Goal: Register for event/course

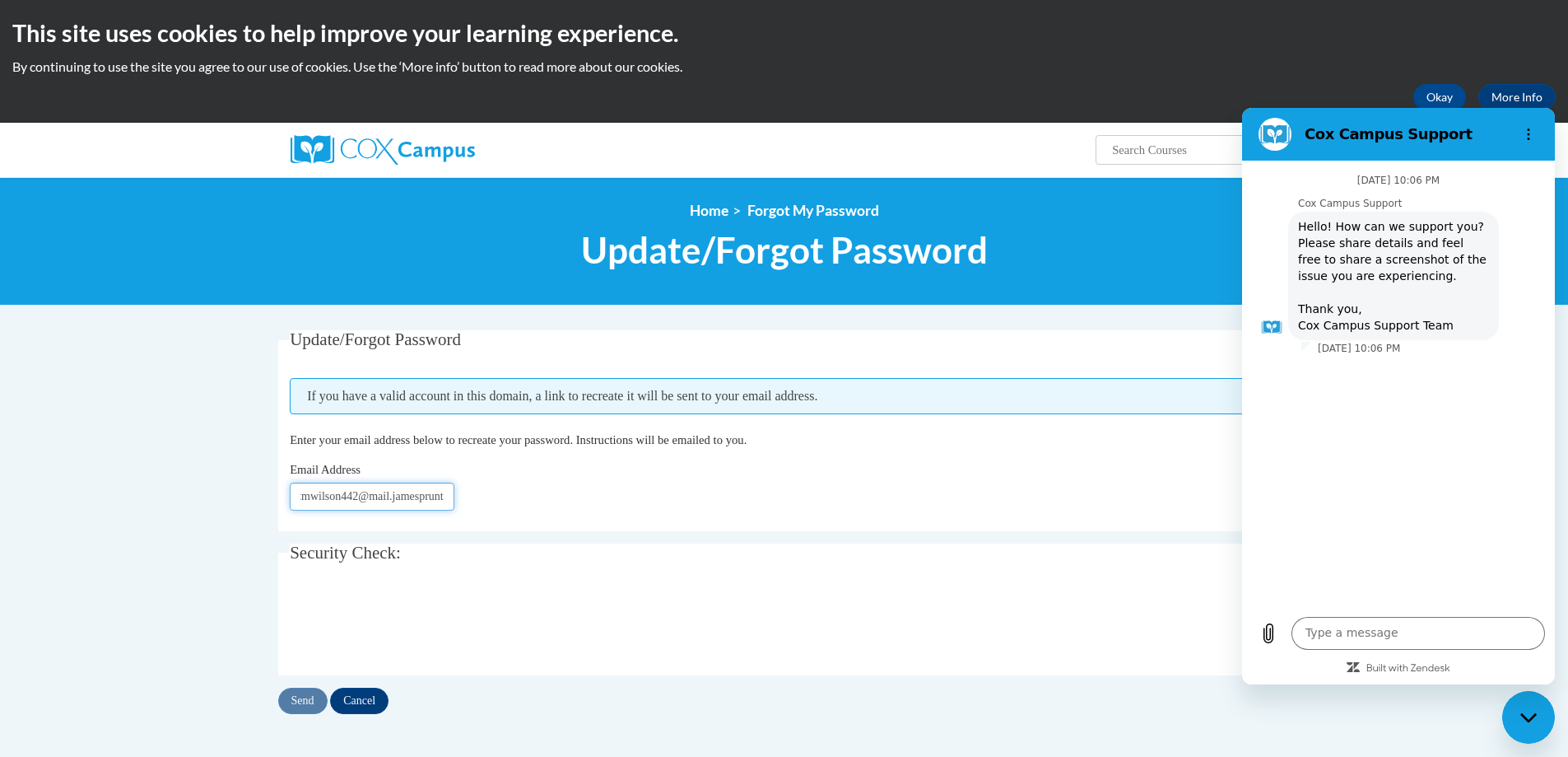
scroll to position [0, 14]
click at [415, 499] on input "tmwilson442@mail.jamesprunt" at bounding box center [371, 496] width 165 height 28
type input "[EMAIL_ADDRESS][DOMAIN_NAME]"
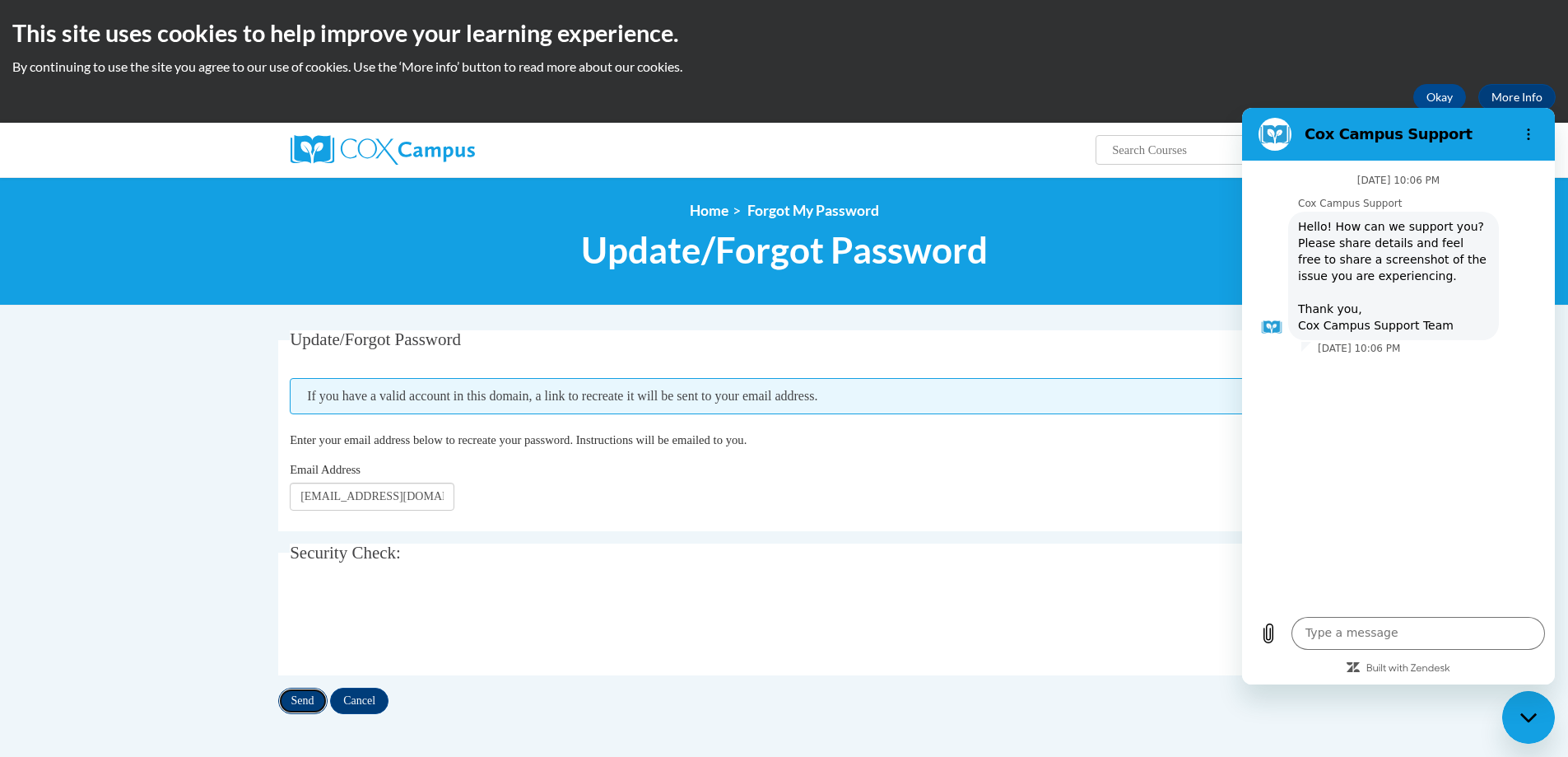
click at [302, 700] on input "Send" at bounding box center [303, 700] width 49 height 26
click at [1527, 129] on circle "Options menu" at bounding box center [1528, 129] width 3 height 3
click at [1183, 211] on ol "Home Forgot My Password" at bounding box center [785, 210] width 1013 height 18
type textarea "x"
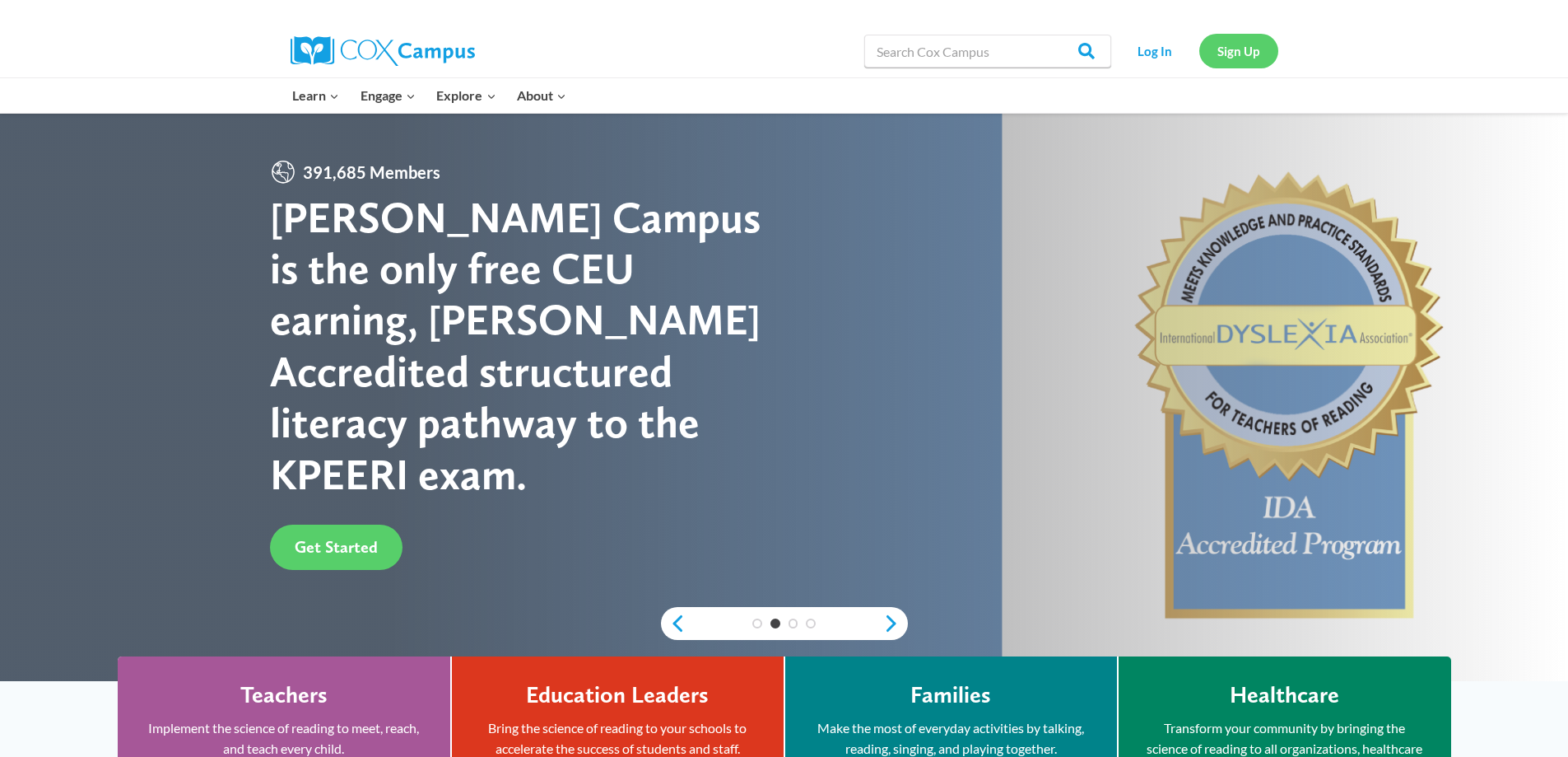
click at [1249, 57] on link "Sign Up" at bounding box center [1239, 50] width 79 height 34
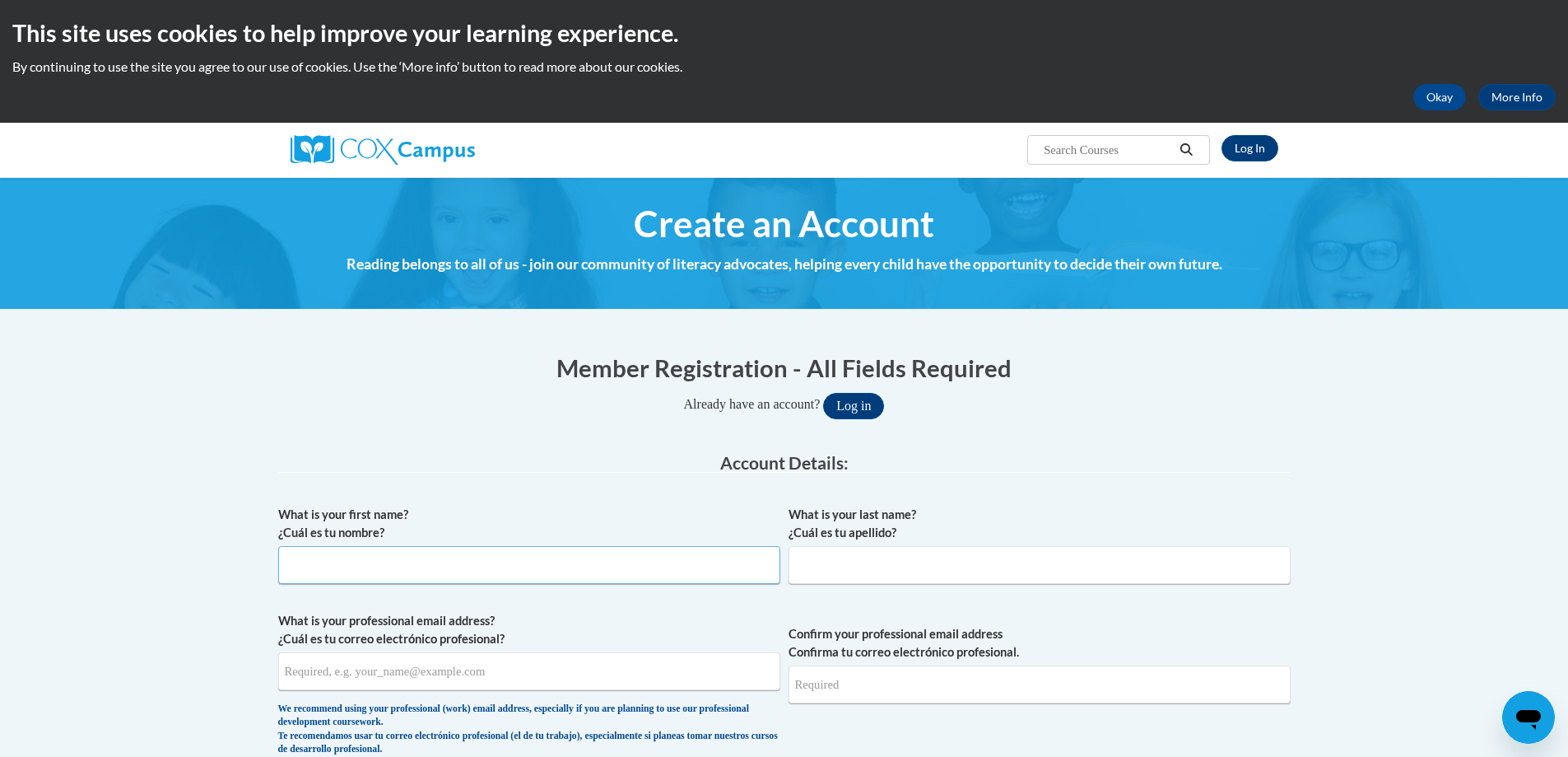
click at [418, 570] on input "What is your first name? ¿Cuál es tu nombre?" at bounding box center [529, 564] width 502 height 38
type input "Tiffany"
type input "[PERSON_NAME]"
type input "Twilson17@ccbs.edu"
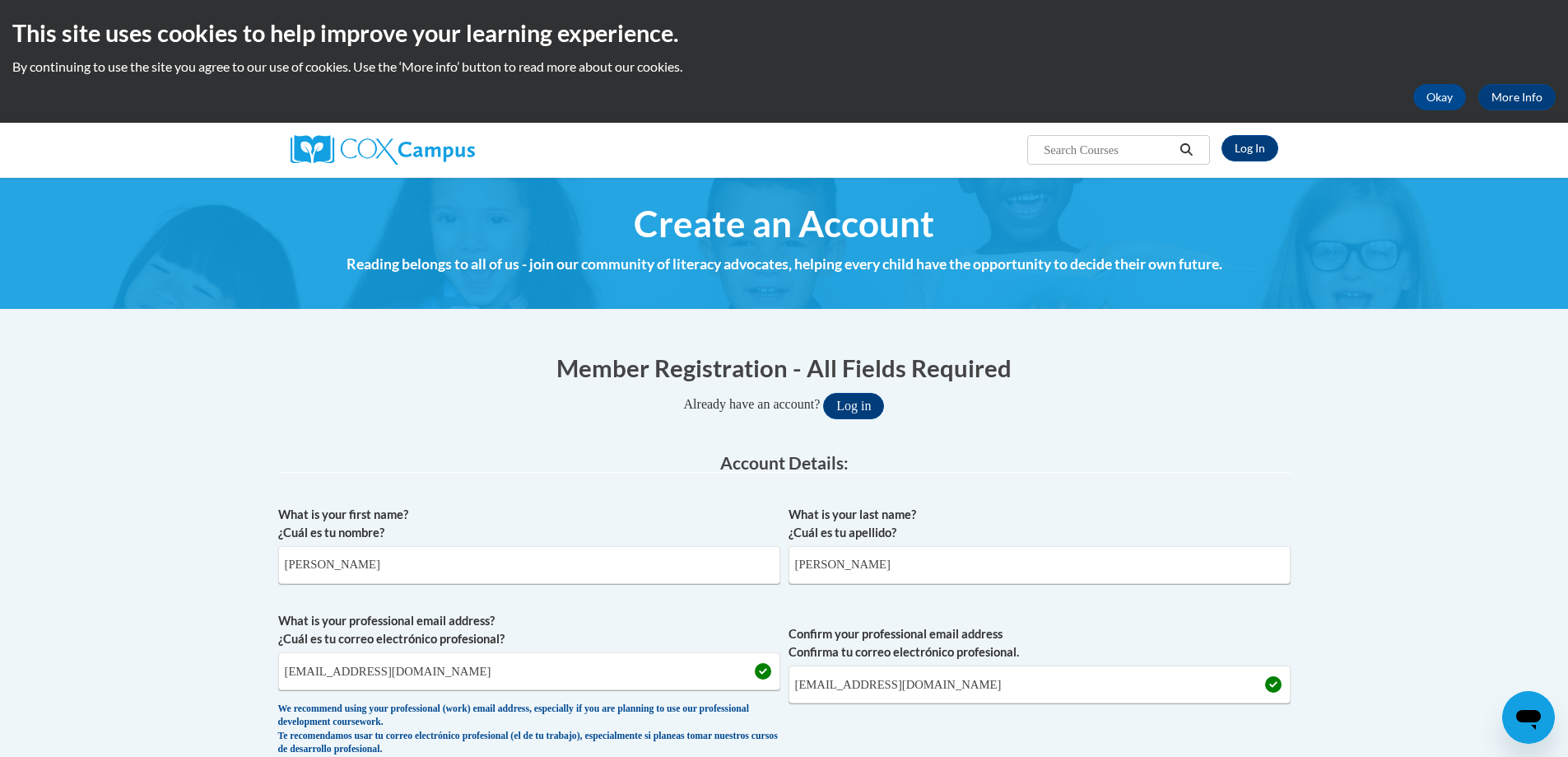
click at [582, 458] on legend "Account Details:" at bounding box center [785, 463] width 1013 height 19
drag, startPoint x: 398, startPoint y: 666, endPoint x: 290, endPoint y: 628, distance: 114.5
click at [289, 657] on input "Twilson17@ccbs.edu" at bounding box center [529, 670] width 502 height 38
type input "T"
drag, startPoint x: 284, startPoint y: 672, endPoint x: 483, endPoint y: 691, distance: 199.9
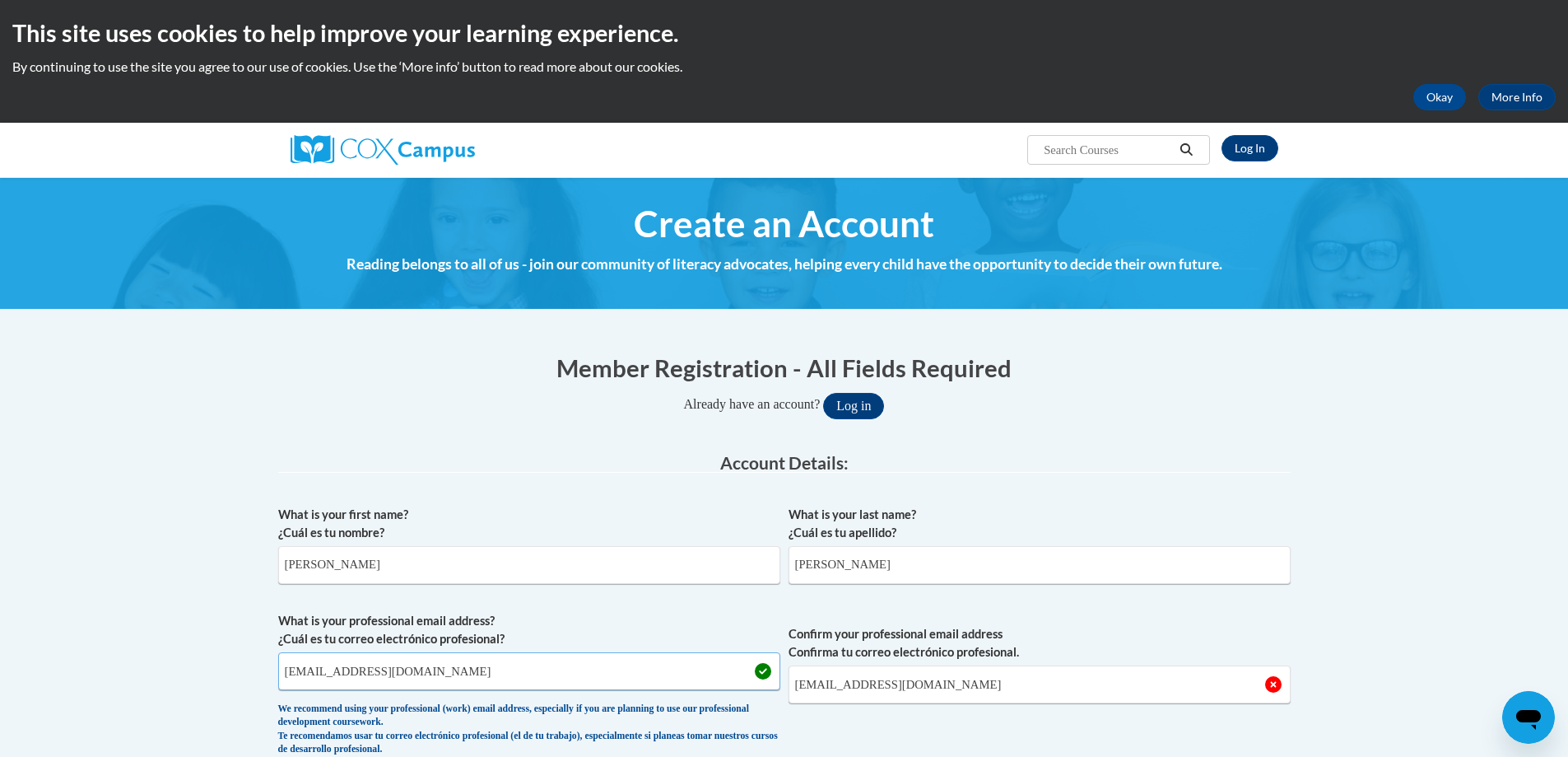
click at [483, 691] on span "What is your professional email address? ¿Cuál es tu correo electrónico profesi…" at bounding box center [529, 688] width 502 height 152
type input "tmwilson442@mail.jamessprunt.edu"
drag, startPoint x: 929, startPoint y: 687, endPoint x: 732, endPoint y: 684, distance: 197.0
click at [738, 680] on span "What is your professional email address? ¿Cuál es tu correo electrónico profesi…" at bounding box center [785, 688] width 1013 height 152
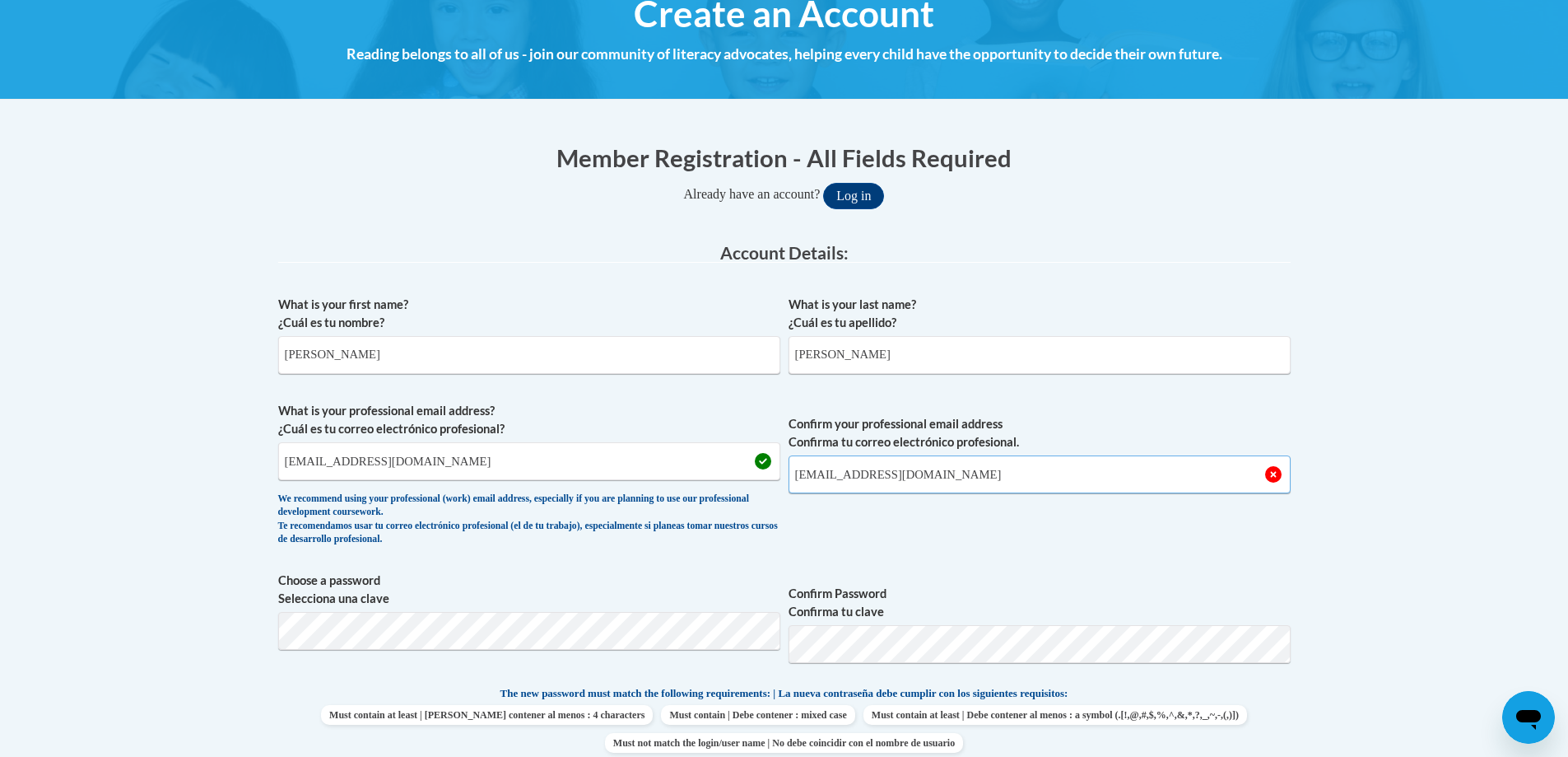
scroll to position [247, 0]
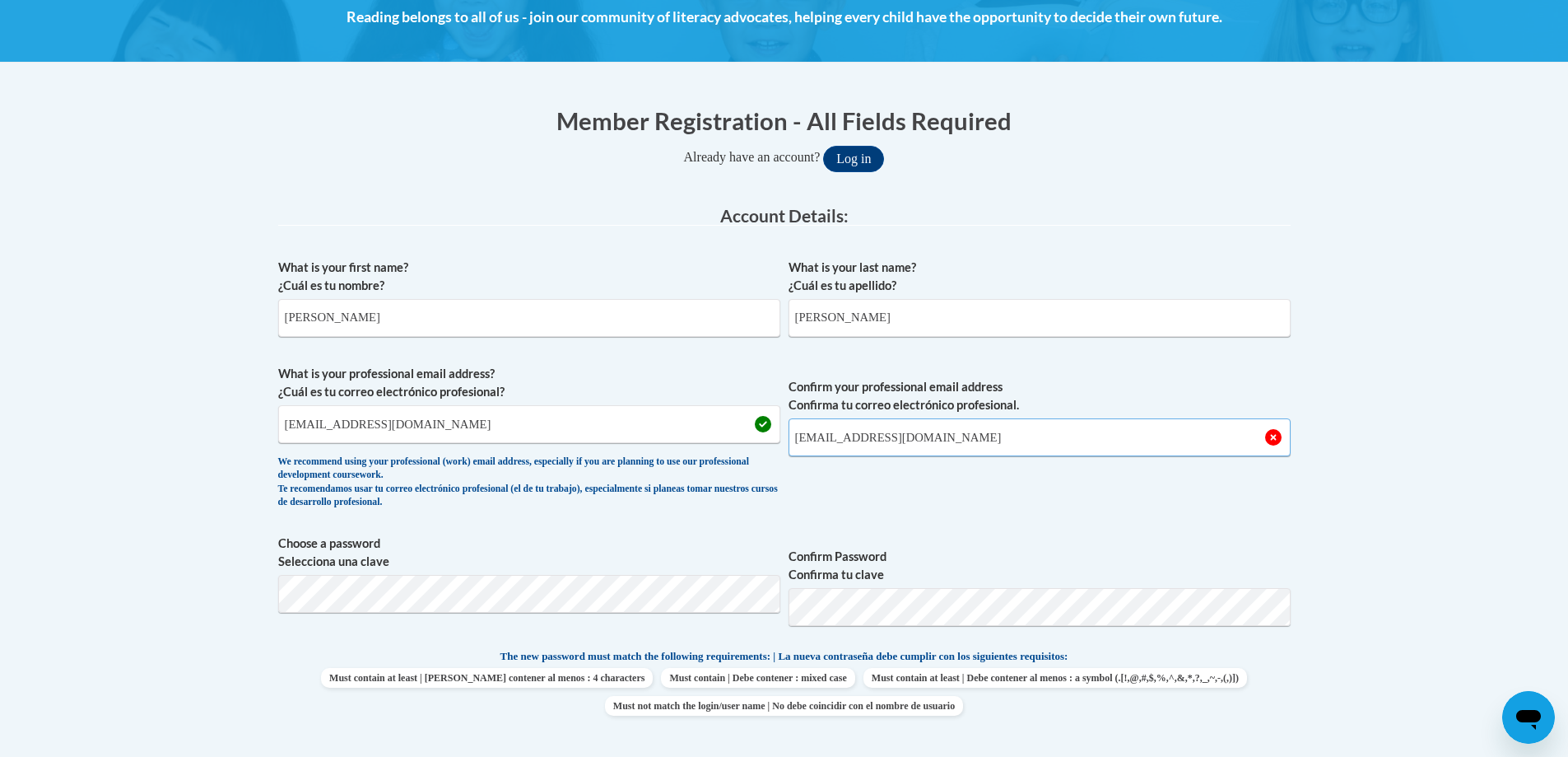
type input "tmwilson442@mail.jamessprunt.edu"
click at [776, 602] on span "Choose a password Selecciona una clave Confirm Password Confirma tu clave" at bounding box center [785, 586] width 1013 height 104
click at [224, 569] on body "This site uses cookies to help improve your learning experience. By continuing …" at bounding box center [784, 758] width 1568 height 2010
click at [228, 562] on body "This site uses cookies to help improve your learning experience. By continuing …" at bounding box center [784, 758] width 1568 height 2010
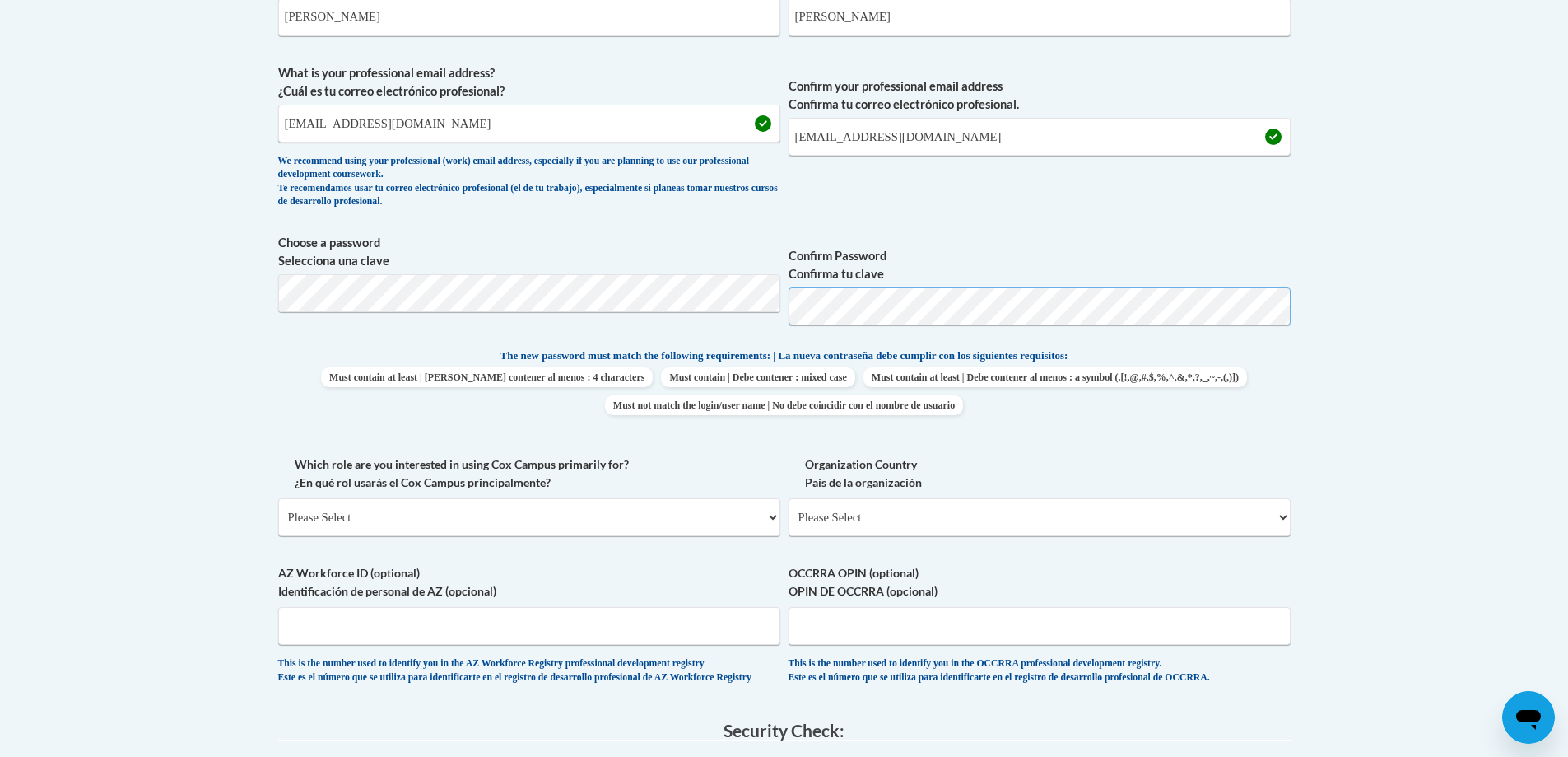
scroll to position [577, 0]
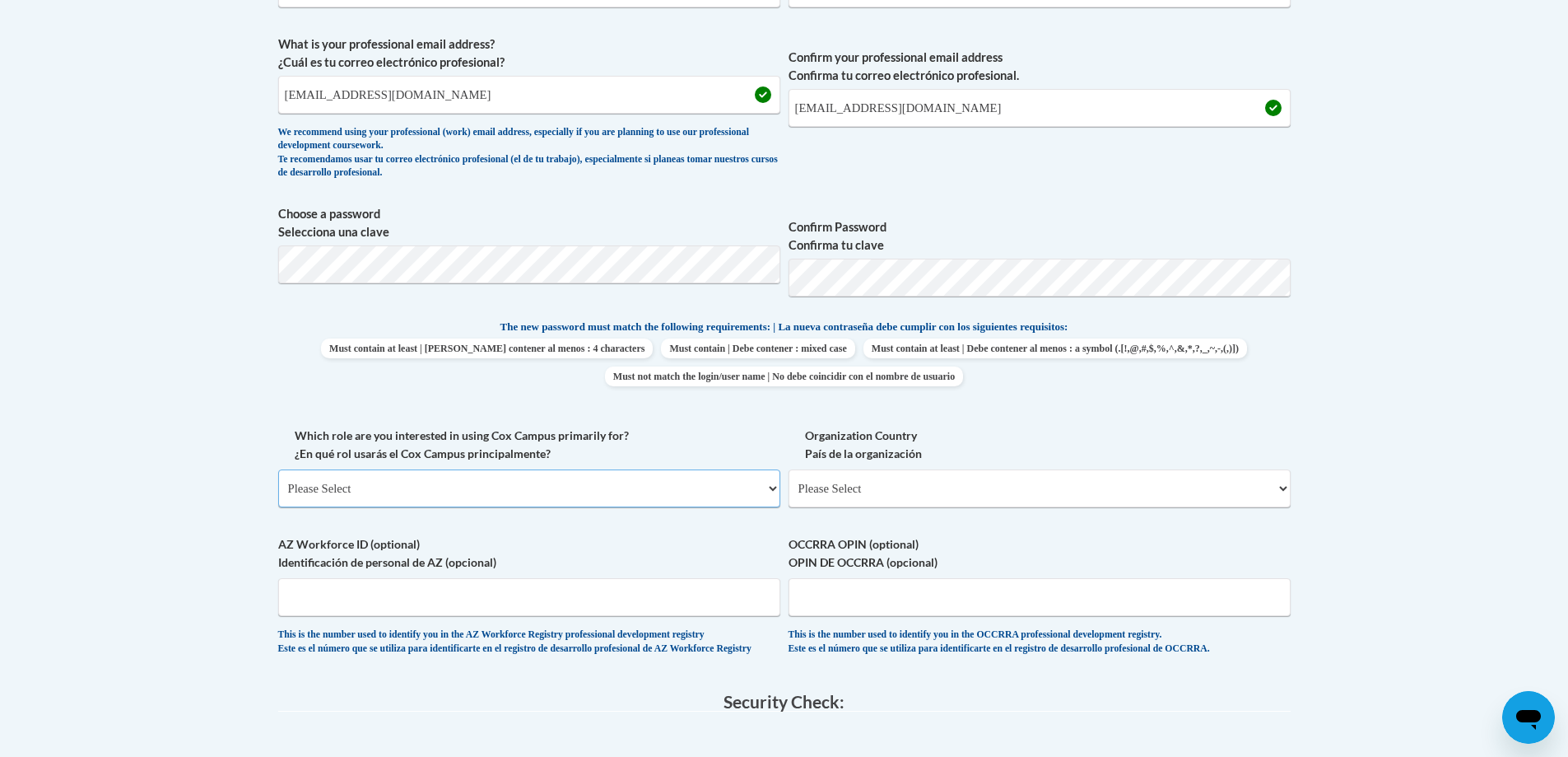
click at [769, 487] on select "Please Select College/University | Colegio/Universidad Community/Nonprofit Part…" at bounding box center [529, 488] width 502 height 38
select select "5a18ea06-2b54-4451-96f2-d152daf9eac5"
click at [279, 470] on select "Please Select College/University | Colegio/Universidad Community/Nonprofit Part…" at bounding box center [529, 488] width 502 height 38
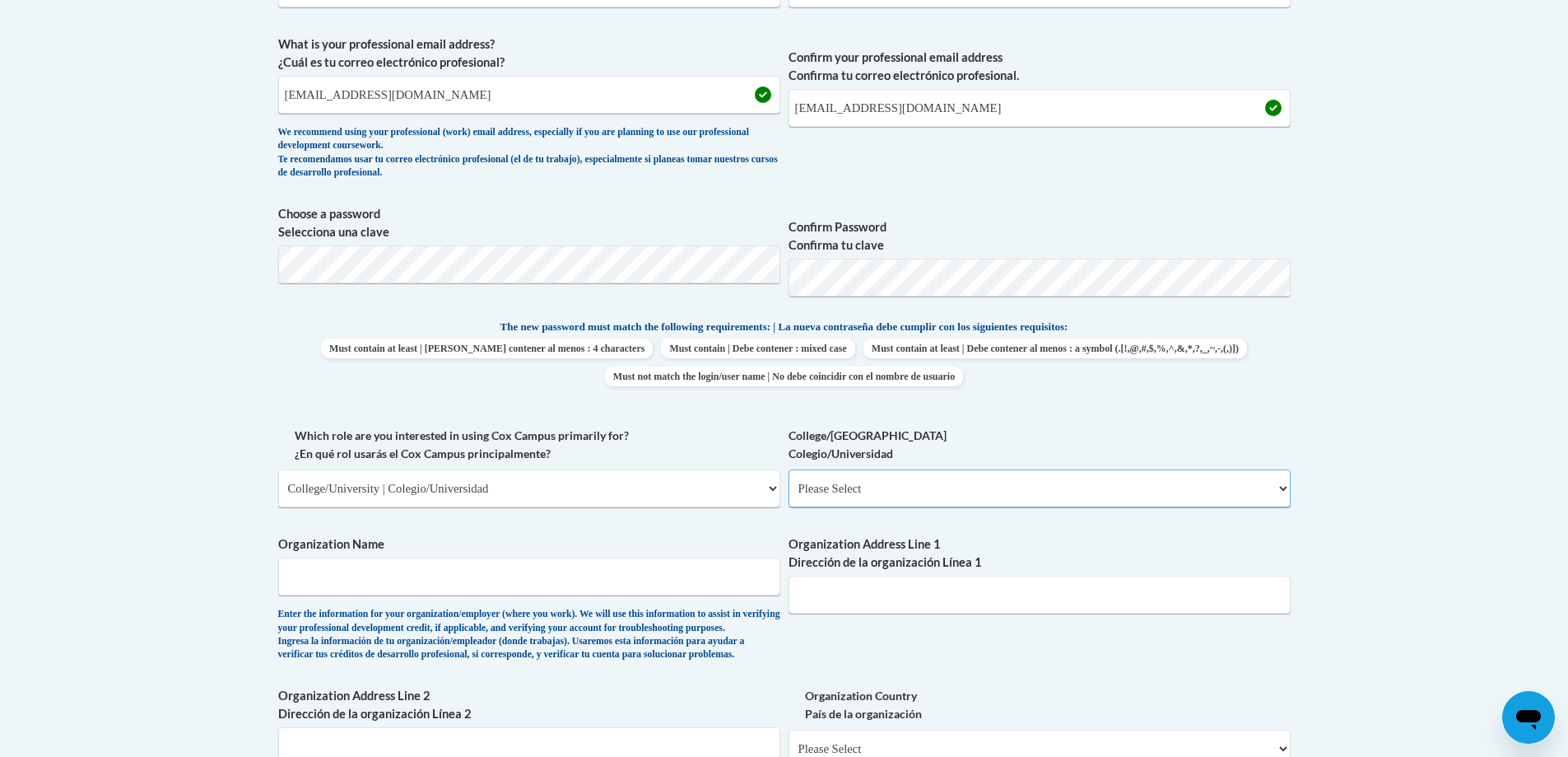
click at [1290, 486] on select "Please Select College/University Staff | Empleado universitario College/Univers…" at bounding box center [1040, 488] width 502 height 38
select select "99b32b07-cffc-426c-8bf6-0cd77760d84b"
click at [789, 470] on select "Please Select College/University Staff | Empleado universitario College/Univers…" at bounding box center [1040, 488] width 502 height 38
click at [397, 580] on input "Organization Name" at bounding box center [529, 576] width 502 height 38
type input "James Sprunt Community College"
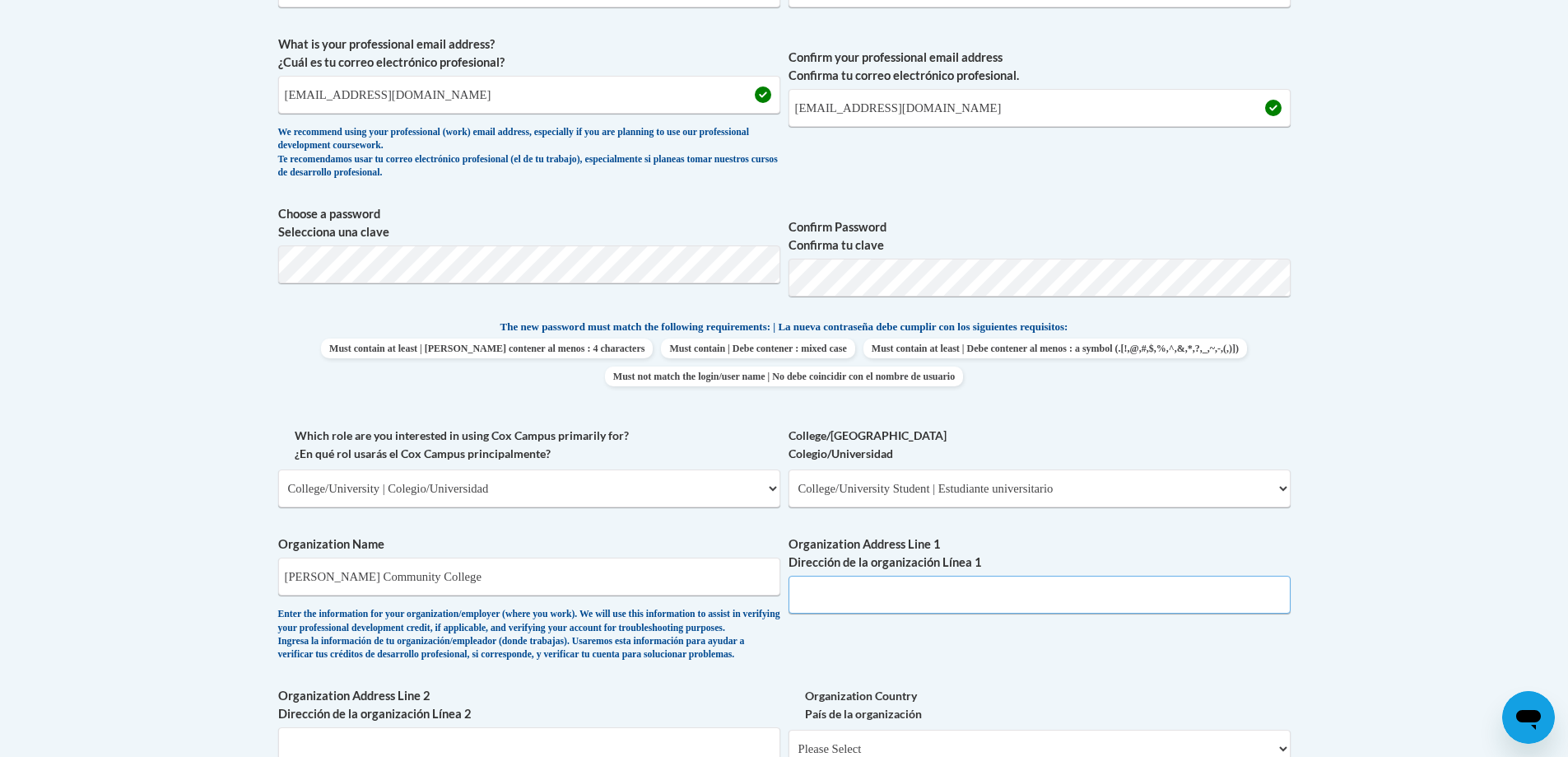
click at [861, 598] on input "Organization Address Line 1 Dirección de la organización Línea 1" at bounding box center [1040, 594] width 502 height 38
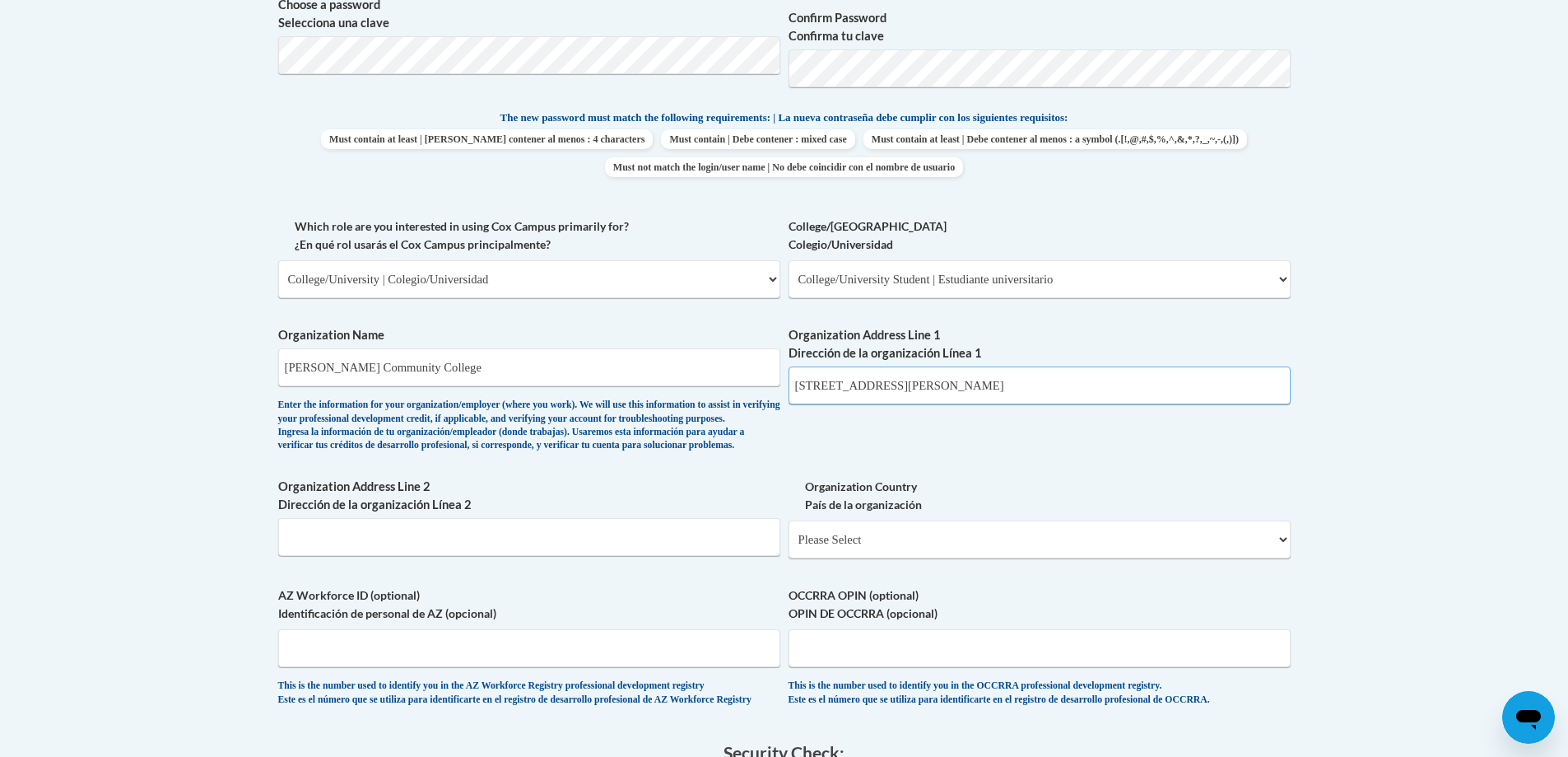
scroll to position [824, 0]
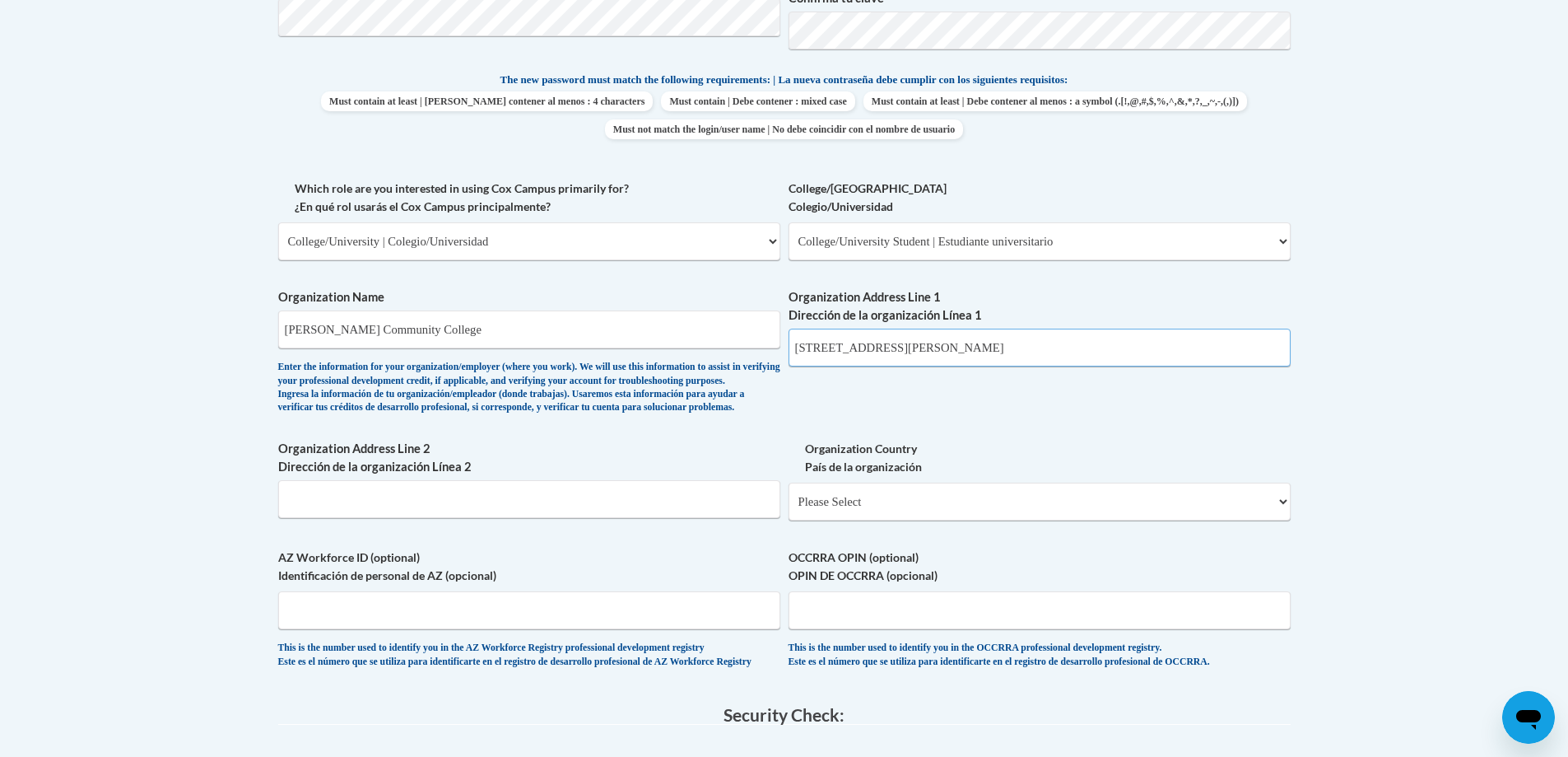
type input "133 James Sprunt Dr."
click at [362, 518] on input "Organization Address Line 2 Dirección de la organización Línea 2" at bounding box center [529, 499] width 502 height 38
type input "Kenansville, NC 28349"
click at [1284, 521] on select "Please Select United States | Estados Unidos Outside of the United States | Fue…" at bounding box center [1040, 500] width 502 height 38
select select "ad49bcad-a171-4b2e-b99c-48b446064914"
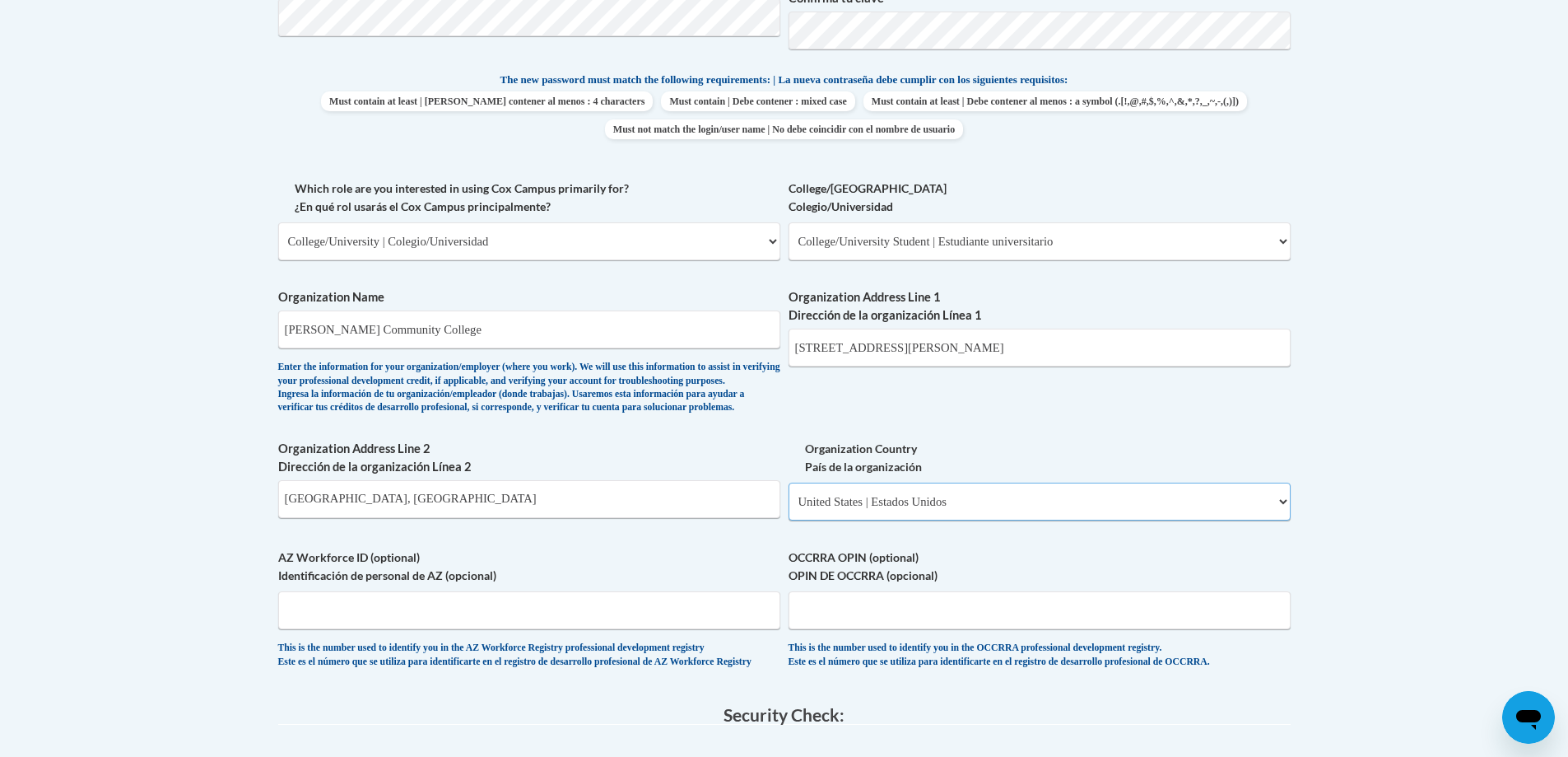
click at [789, 509] on select "Please Select United States | Estados Unidos Outside of the United States | Fue…" at bounding box center [1040, 500] width 502 height 38
select select
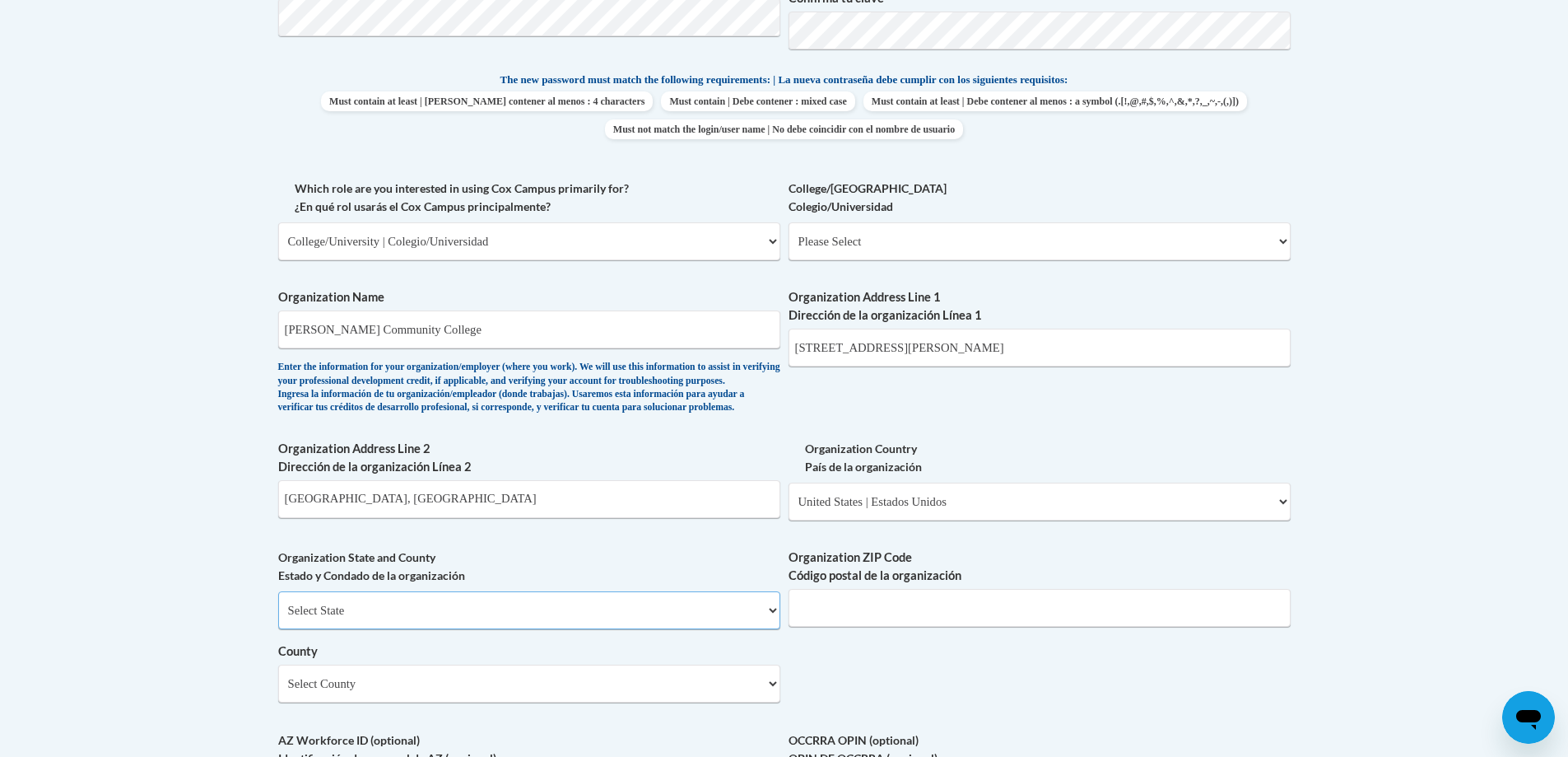
click at [770, 629] on select "Select State Alabama Alaska Arizona Arkansas California Colorado Connecticut De…" at bounding box center [529, 609] width 502 height 38
select select "North Carolina"
click at [279, 618] on select "Select State Alabama Alaska Arizona Arkansas California Colorado Connecticut De…" at bounding box center [529, 609] width 502 height 38
click at [901, 621] on input "Organization ZIP Code Código postal de la organización" at bounding box center [1040, 607] width 502 height 38
type input "28349"
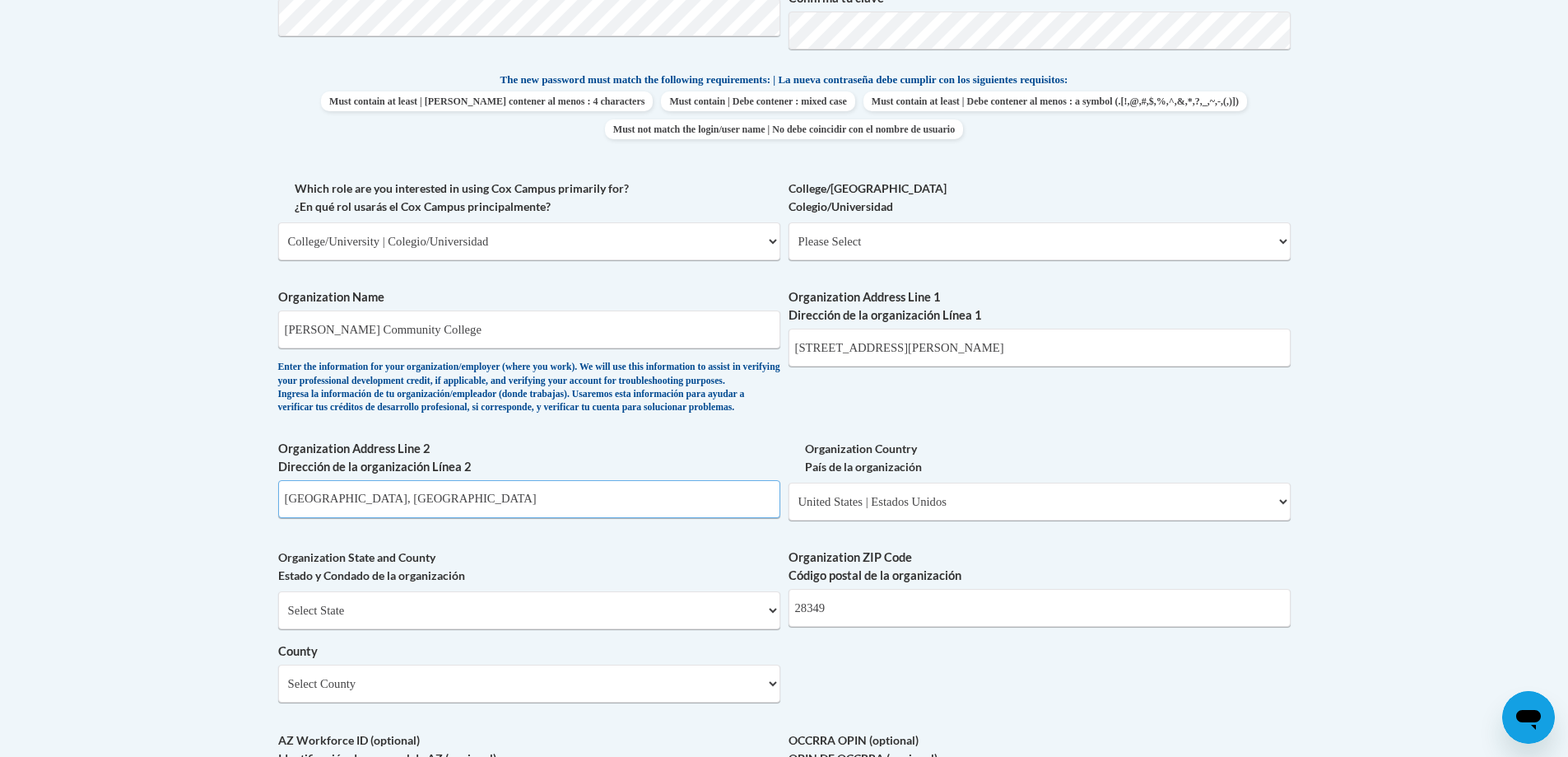
drag, startPoint x: 368, startPoint y: 527, endPoint x: 412, endPoint y: 529, distance: 44.0
click at [412, 518] on input "Kenansville, NC 28349" at bounding box center [529, 499] width 502 height 38
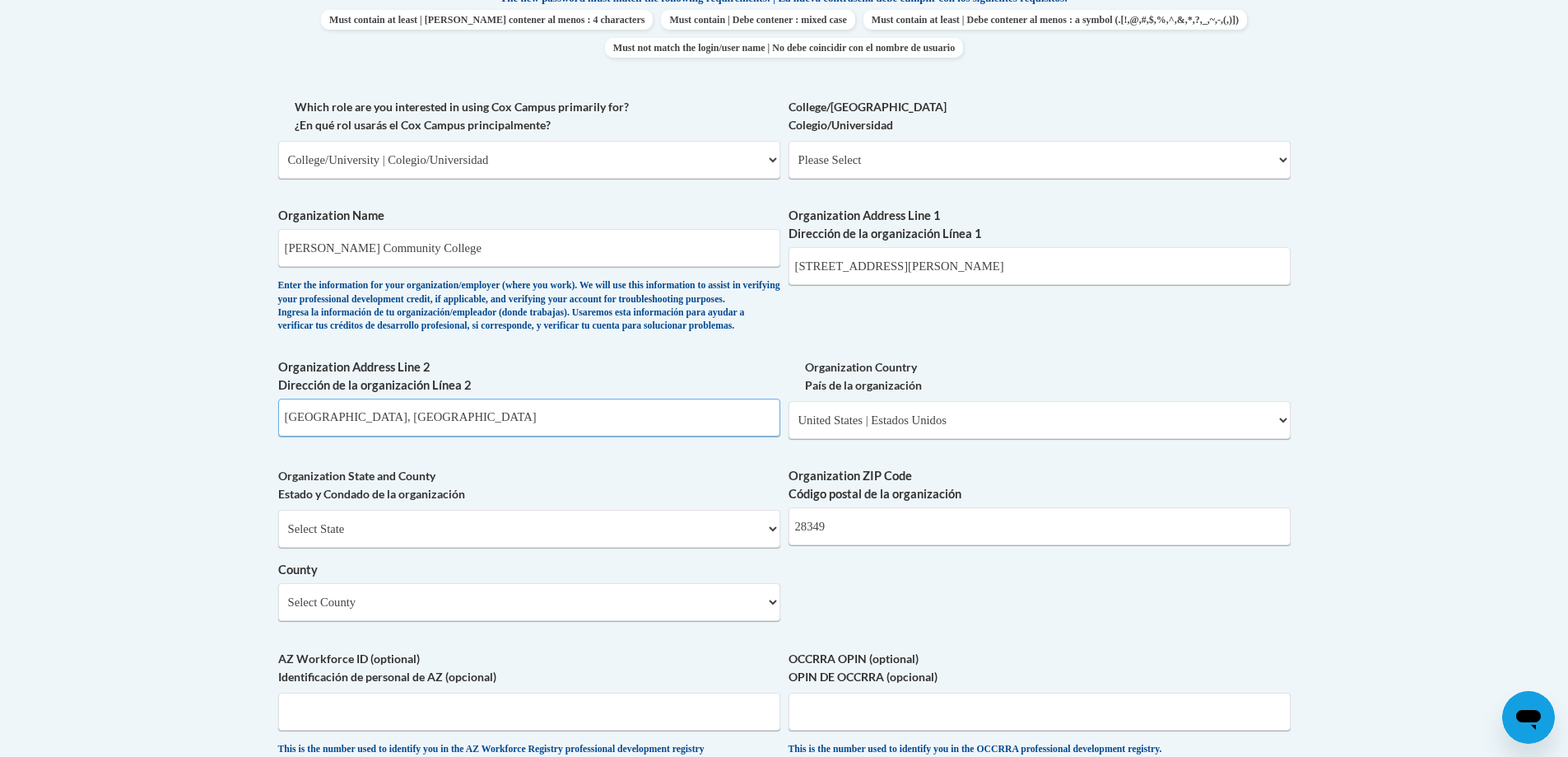
scroll to position [906, 0]
type input "Kenansville, NC"
click at [768, 620] on select "Select County Alamance Alexander Alleghany Anson Ashe Avery Beaufort Bertie Bla…" at bounding box center [529, 601] width 502 height 38
select select "Duplin"
click at [279, 609] on select "Select County Alamance Alexander Alleghany Anson Ashe Avery Beaufort Bertie Bla…" at bounding box center [529, 601] width 502 height 38
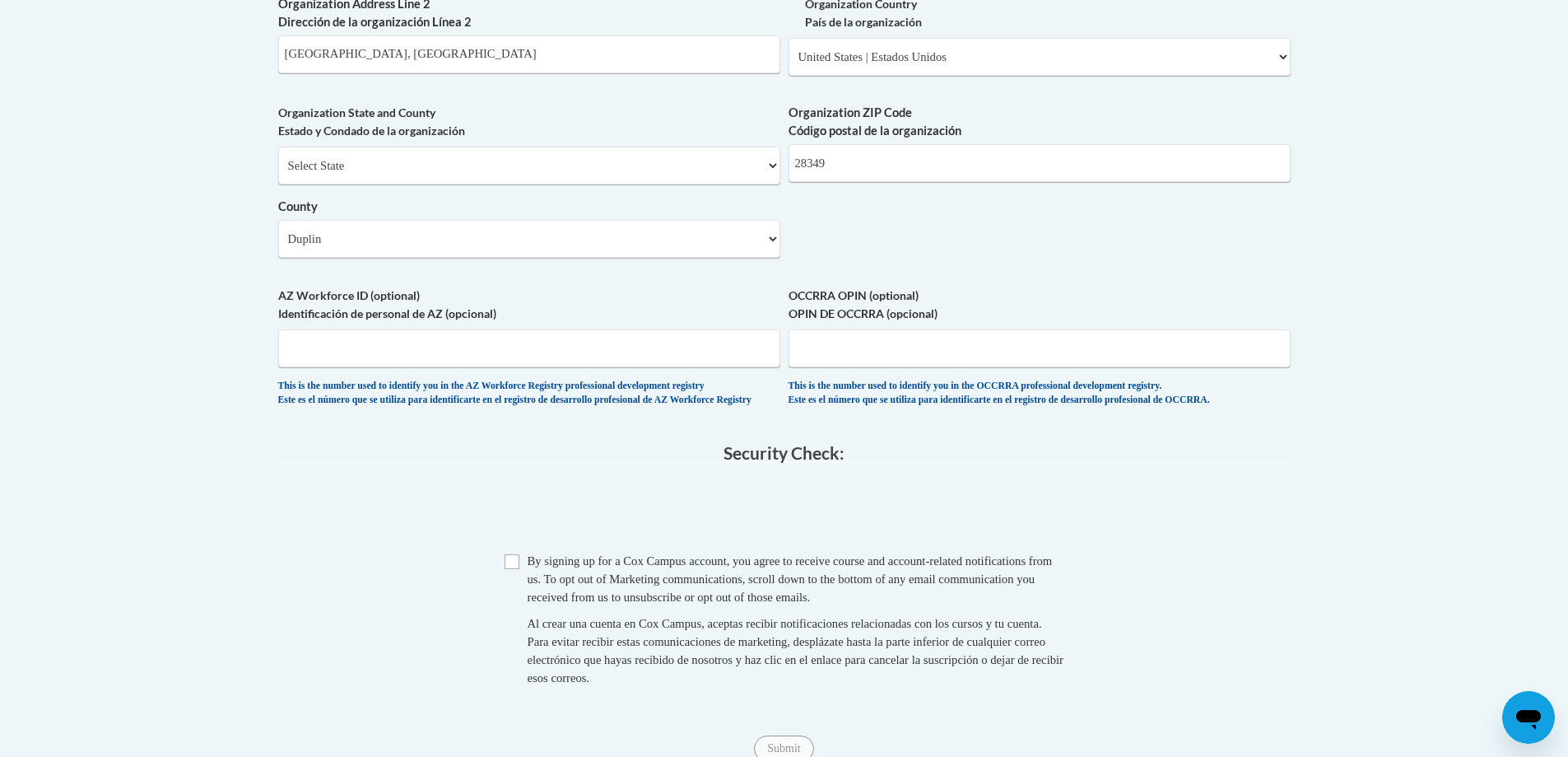
scroll to position [1317, 0]
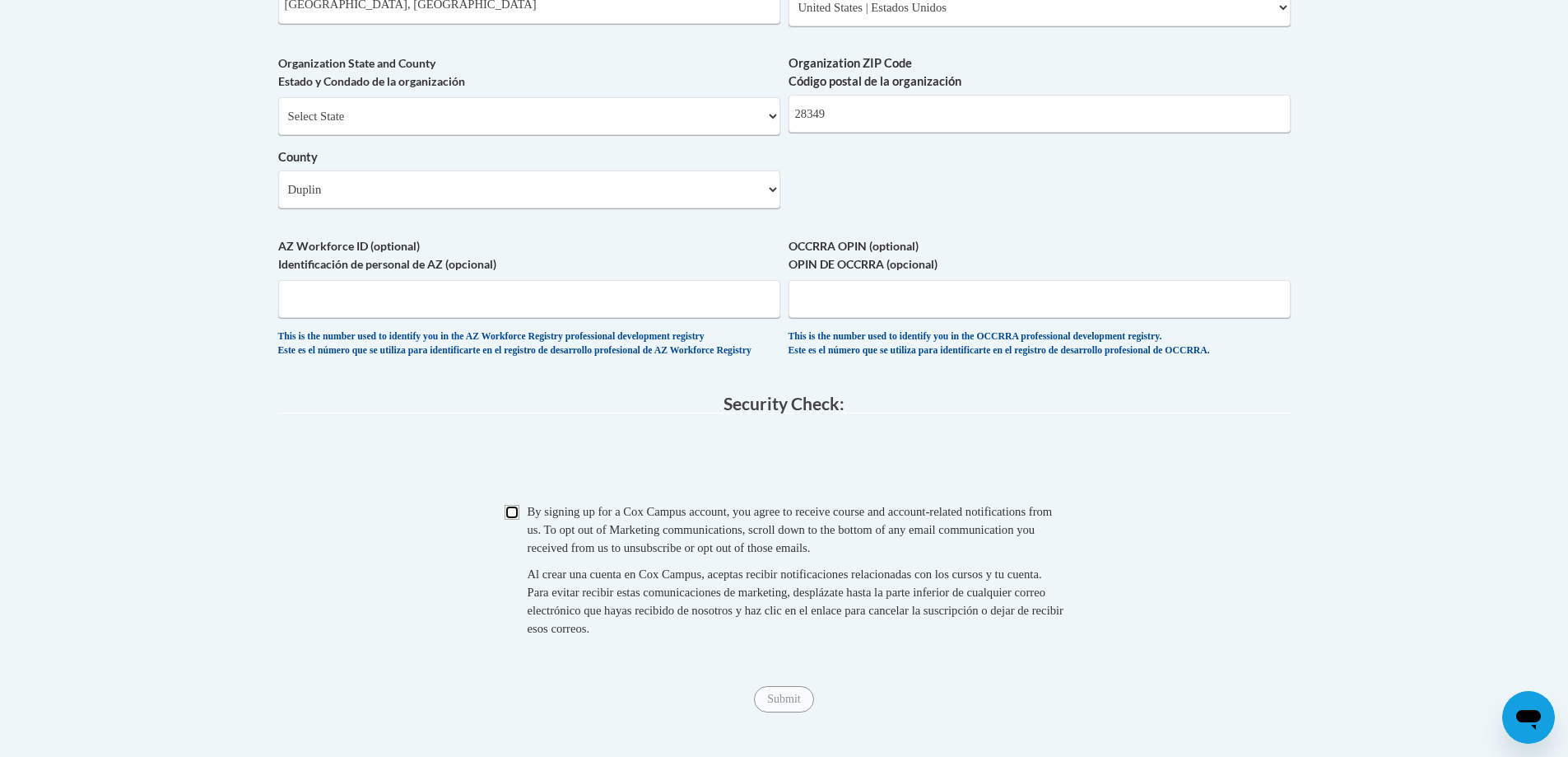
click at [515, 520] on input "Checkbox" at bounding box center [511, 511] width 14 height 14
checkbox input "true"
click at [793, 712] on input "Submit" at bounding box center [783, 698] width 59 height 26
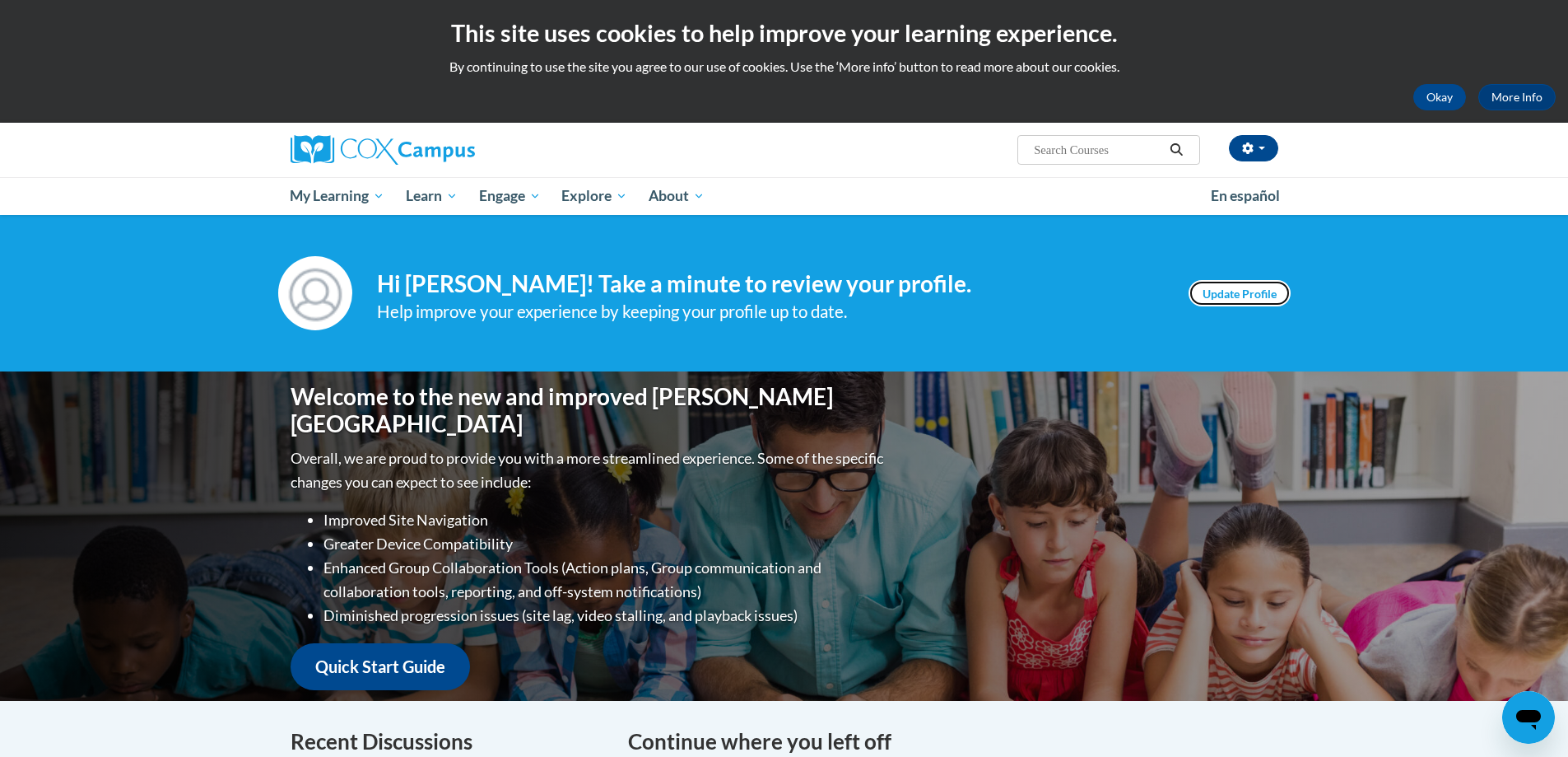
click at [1240, 299] on link "Update Profile" at bounding box center [1240, 292] width 102 height 26
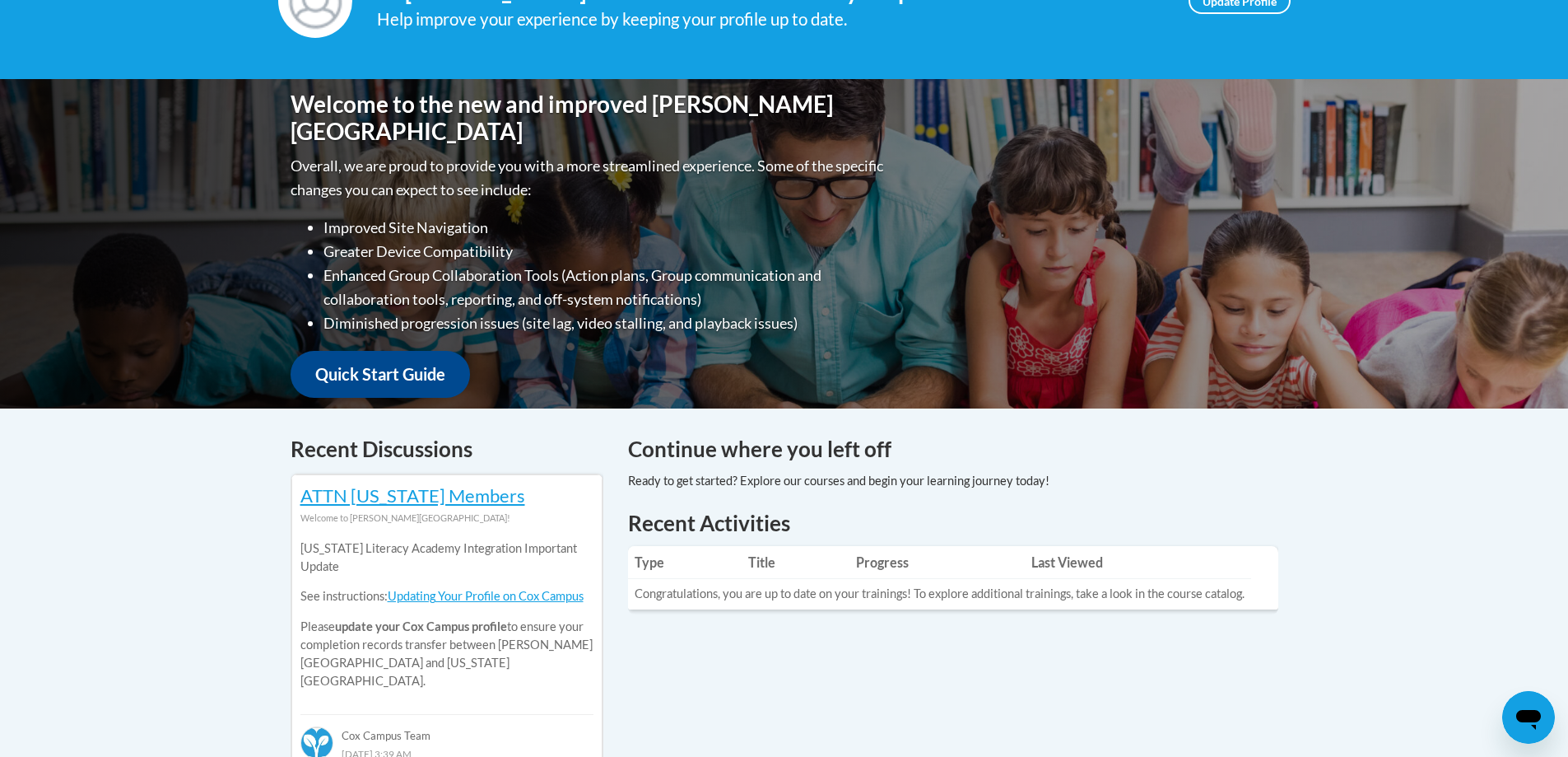
scroll to position [329, 0]
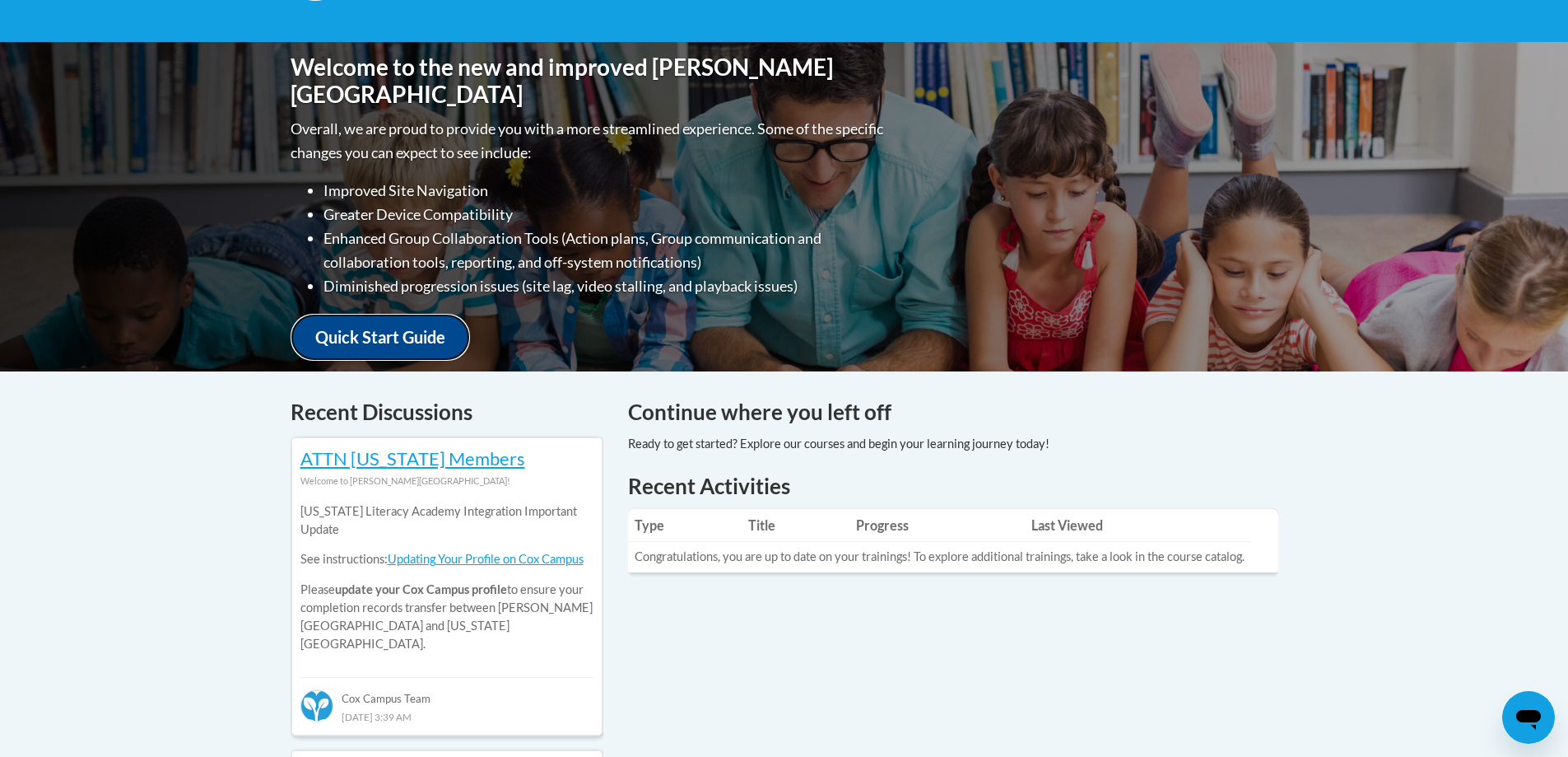
click at [377, 331] on link "Quick Start Guide" at bounding box center [380, 337] width 179 height 47
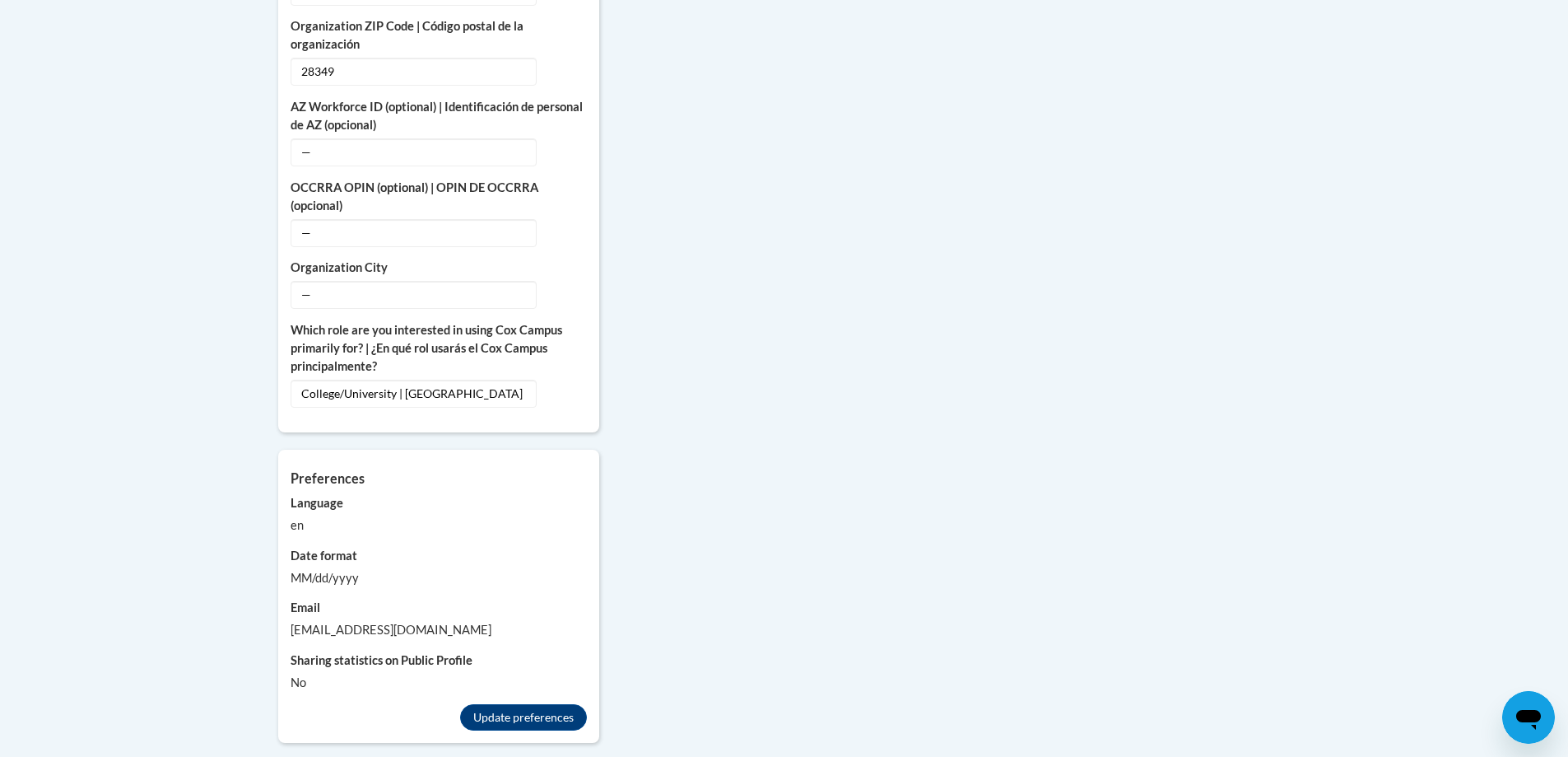
scroll to position [1152, 0]
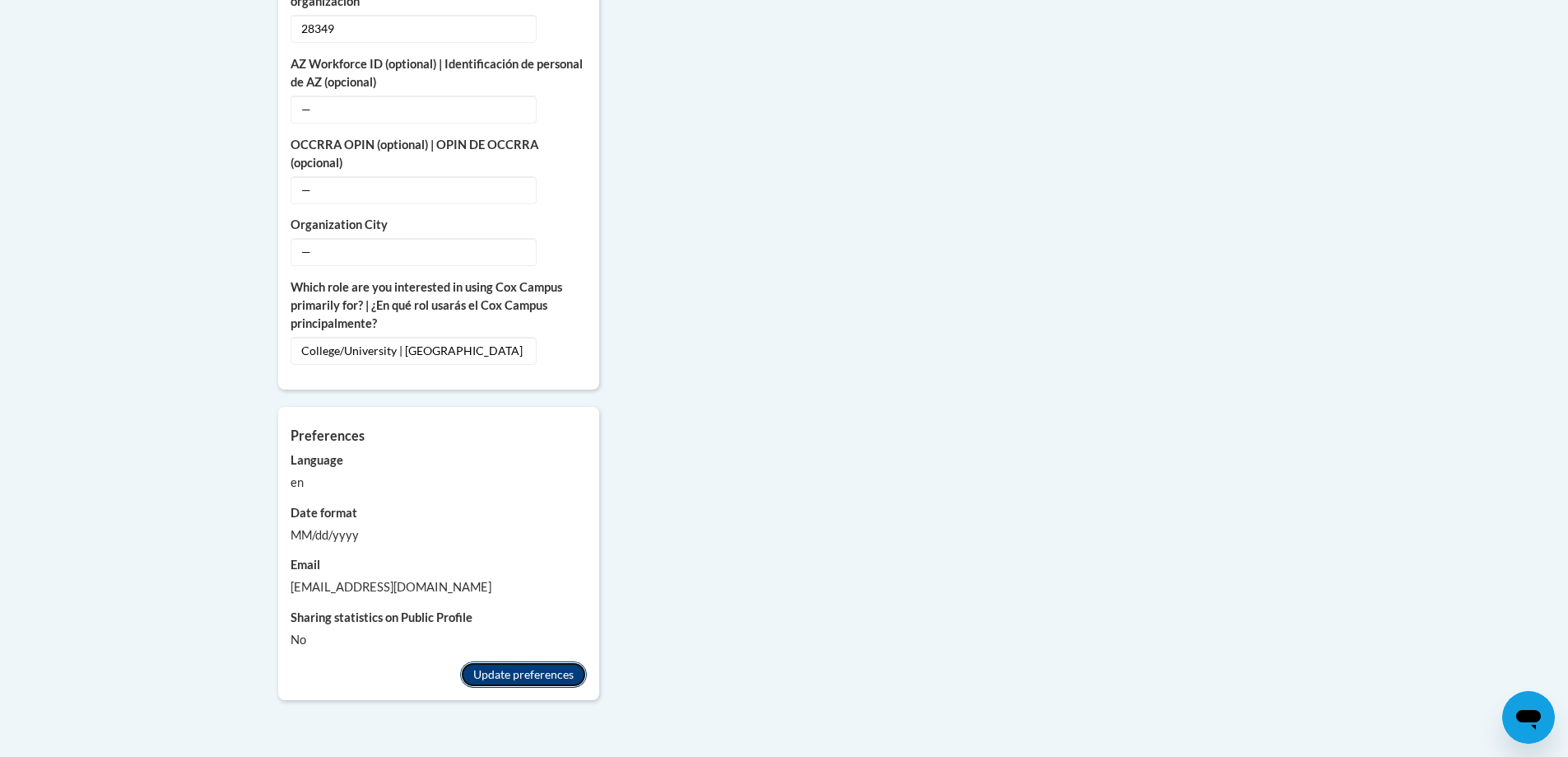
click at [527, 662] on button "Update preferences" at bounding box center [523, 674] width 126 height 26
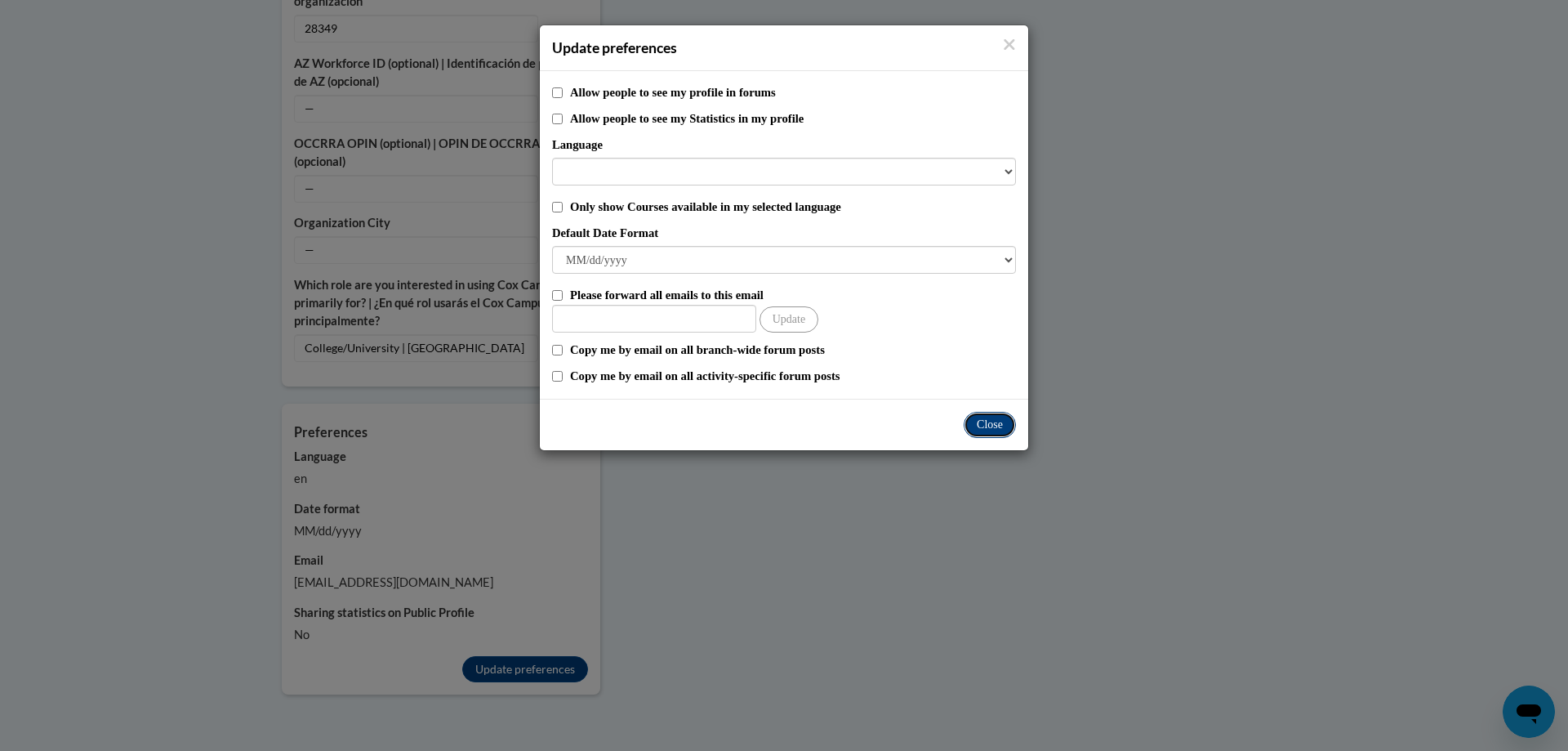
click at [996, 422] on button "Close" at bounding box center [989, 424] width 53 height 26
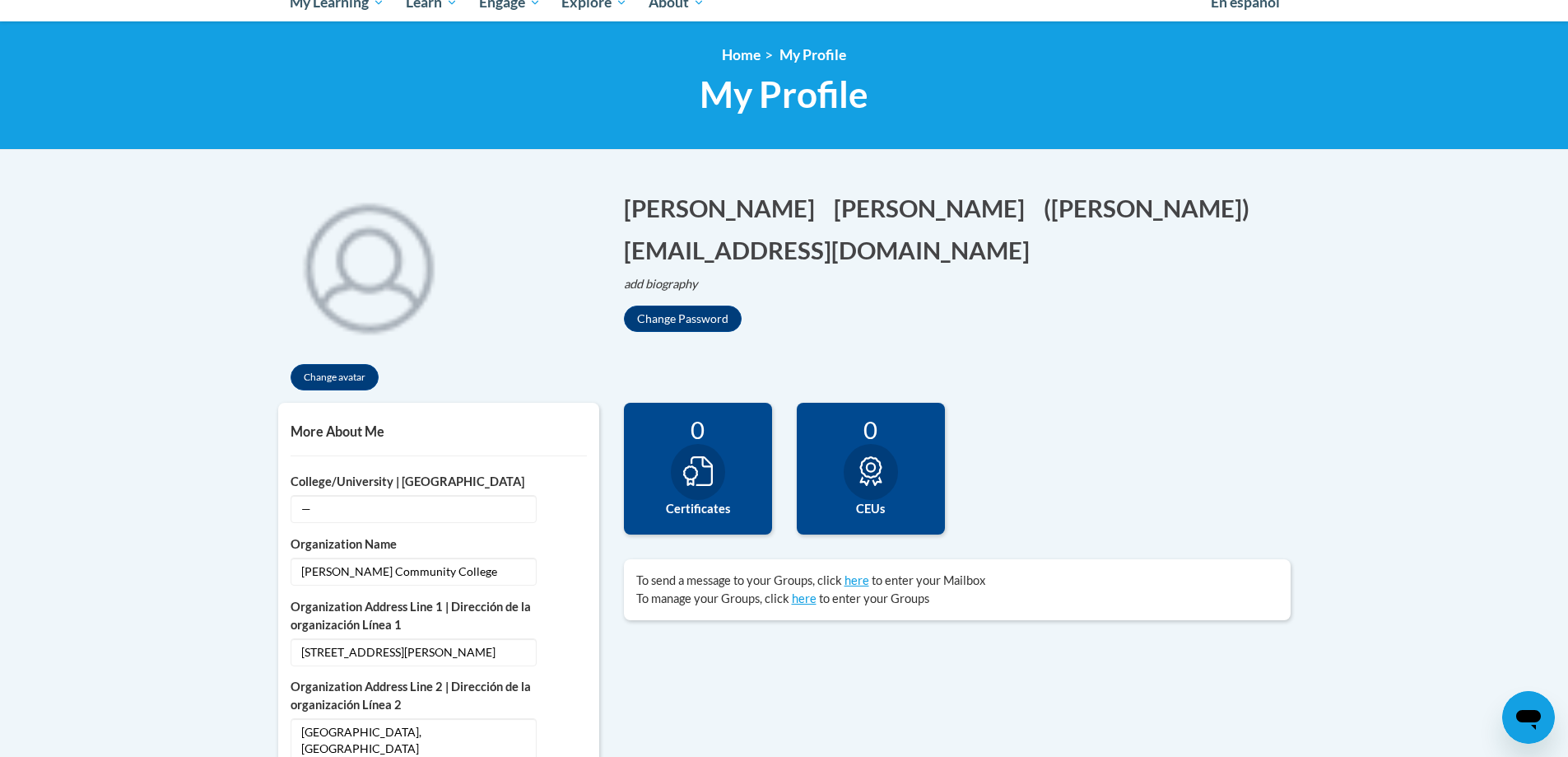
scroll to position [165, 0]
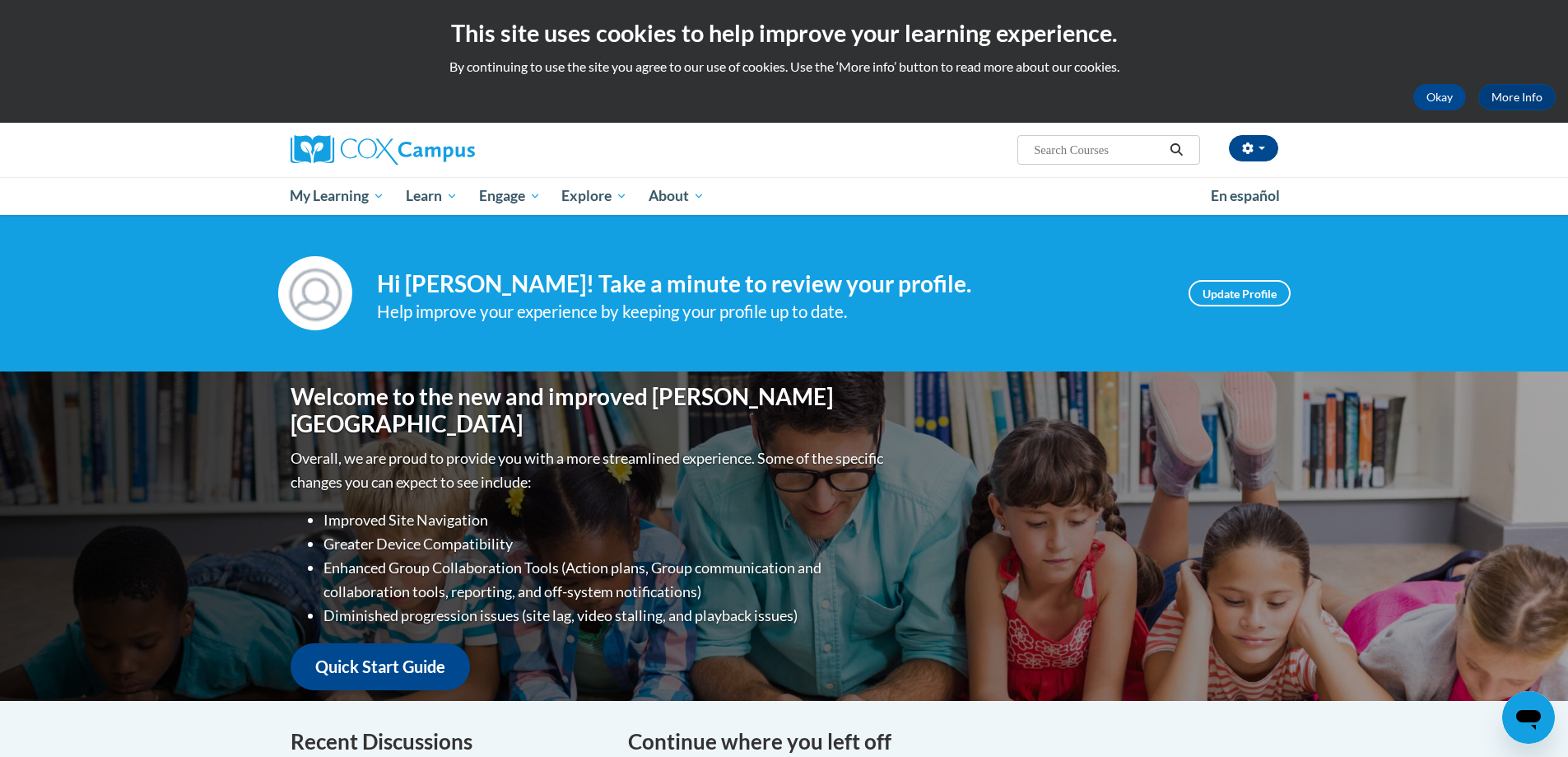
click at [1057, 154] on input "Search..." at bounding box center [1098, 149] width 132 height 19
click at [1078, 148] on input "early litericy" at bounding box center [1098, 149] width 132 height 19
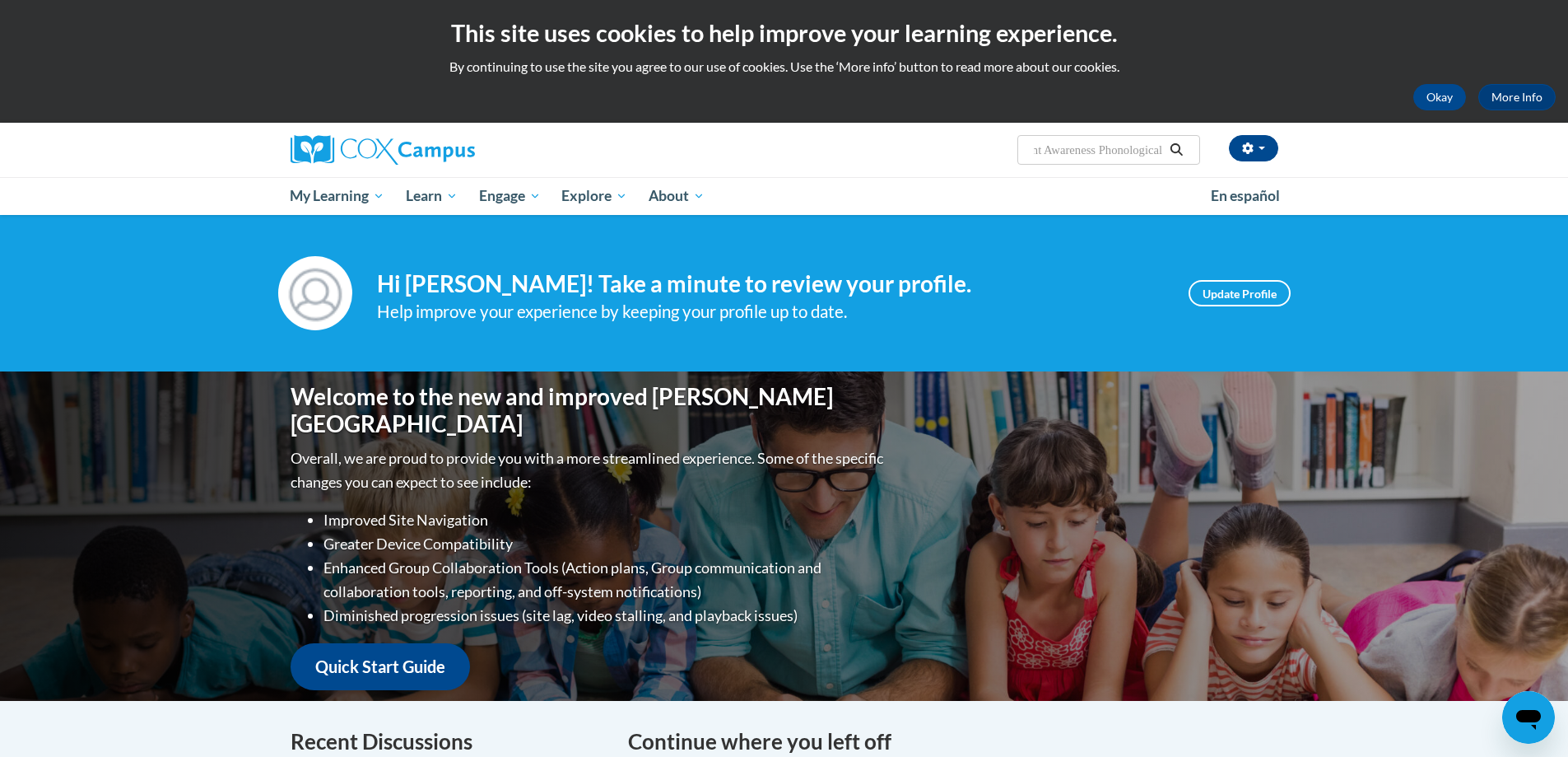
type input "early literacy Print Awareness Phonological"
click at [1176, 142] on button "Search" at bounding box center [1176, 149] width 25 height 19
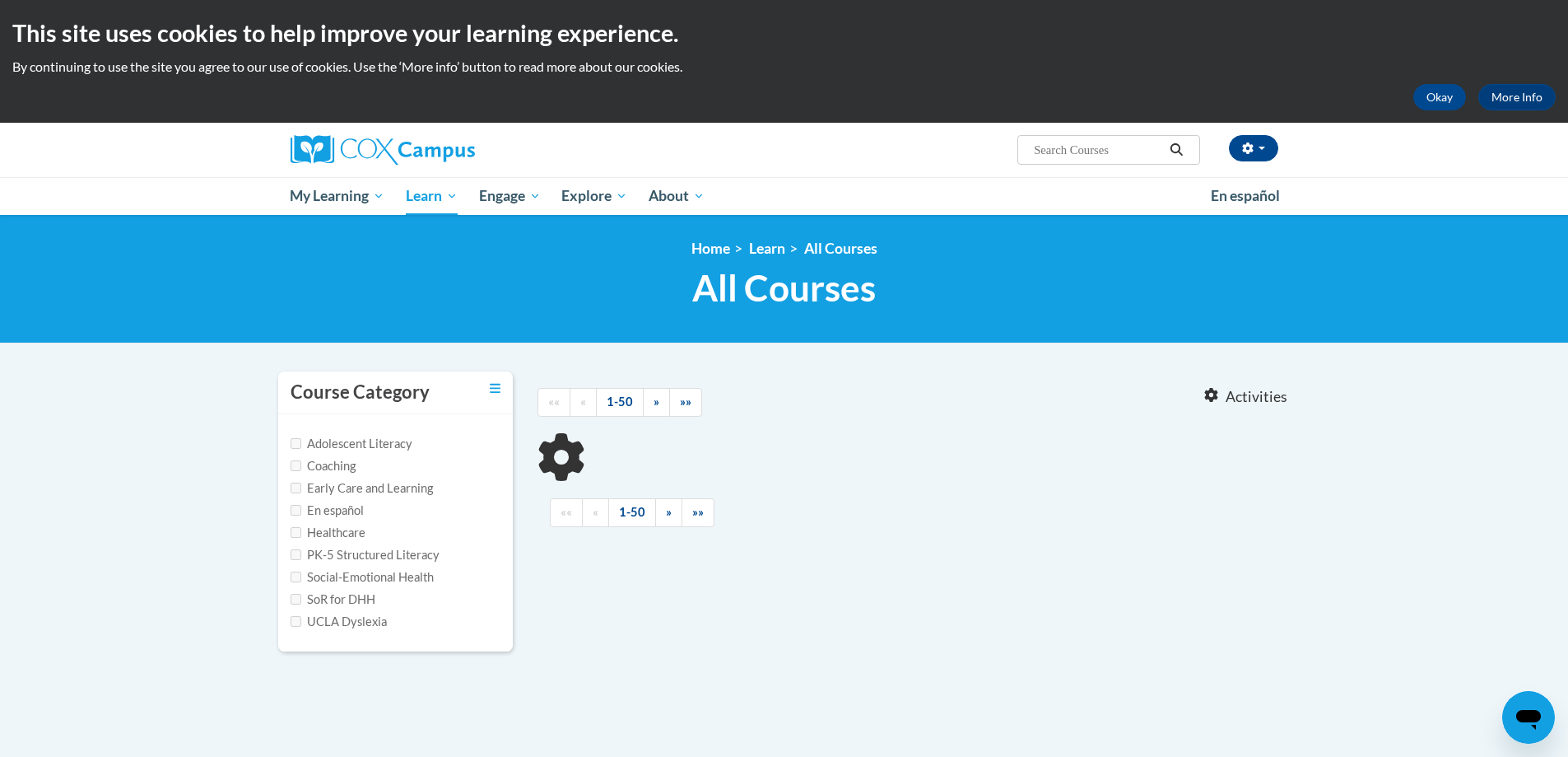
type input "early literacy Print Awareness Phonological"
click at [291, 440] on input "Adolescent Literacy" at bounding box center [295, 443] width 11 height 11
checkbox input "true"
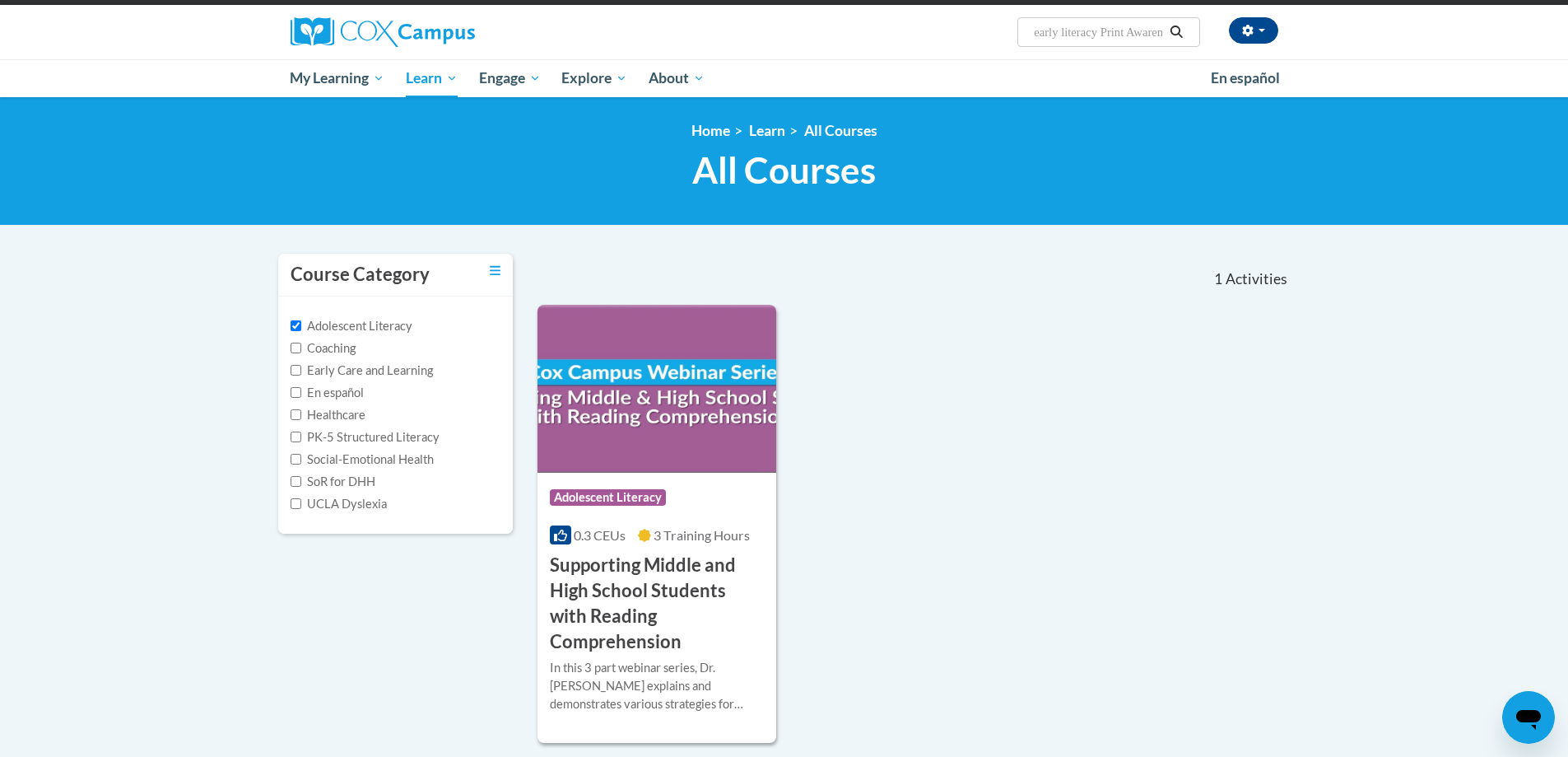
scroll to position [165, 0]
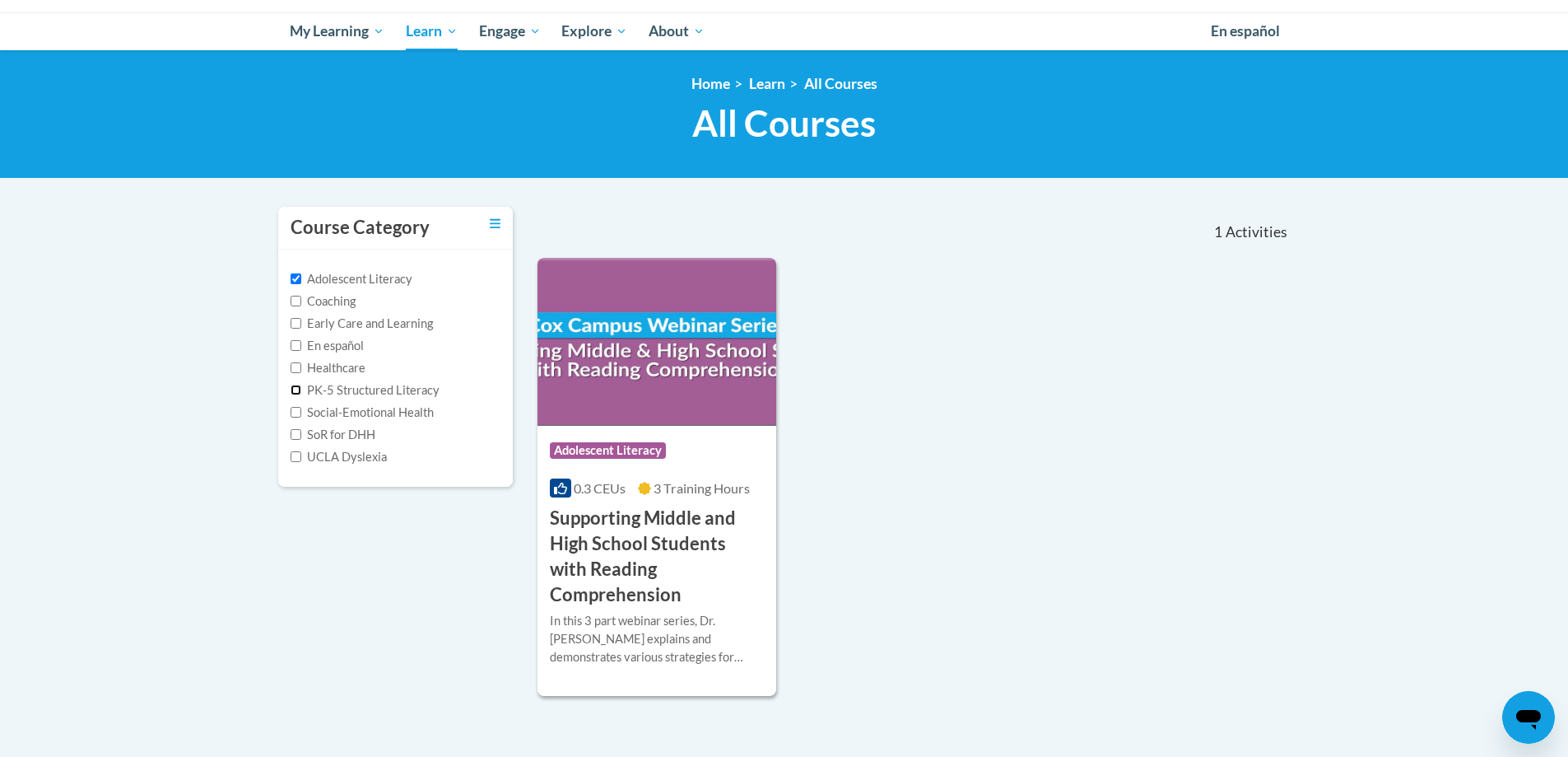
click at [295, 388] on input "PK-5 Structured Literacy" at bounding box center [295, 390] width 11 height 11
checkbox input "true"
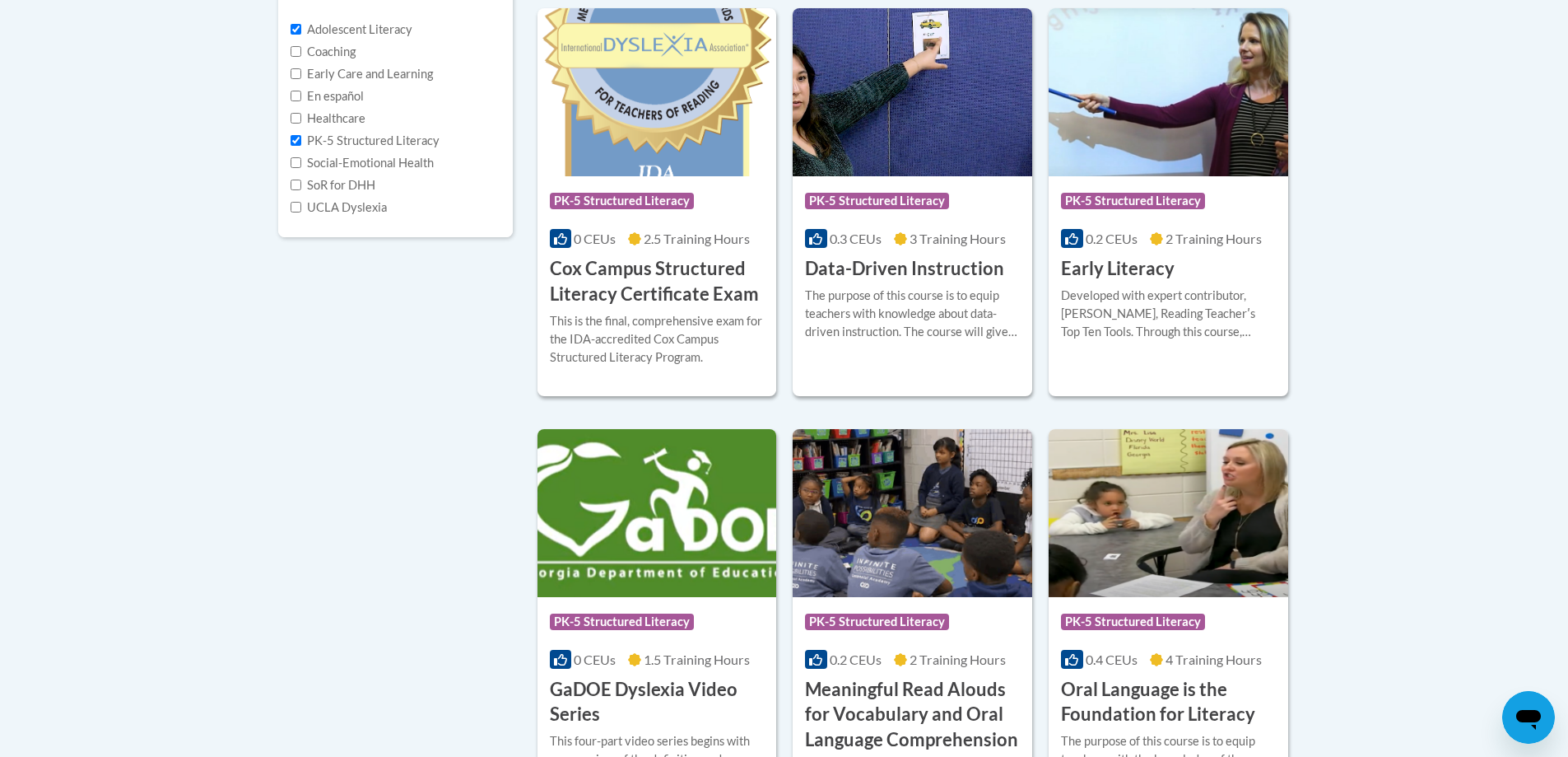
scroll to position [412, 0]
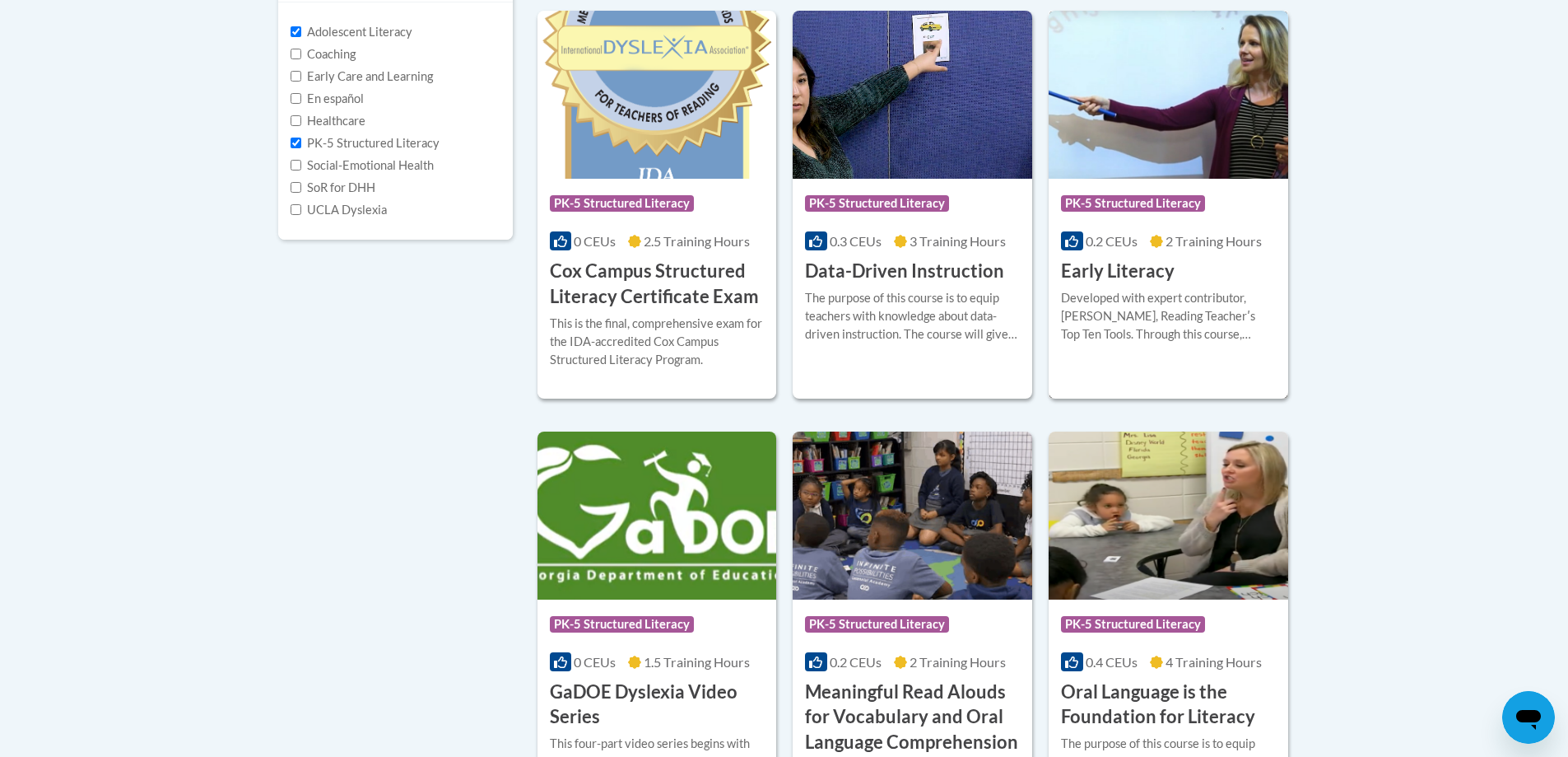
click at [1111, 272] on h3 "Early Literacy" at bounding box center [1118, 271] width 114 height 25
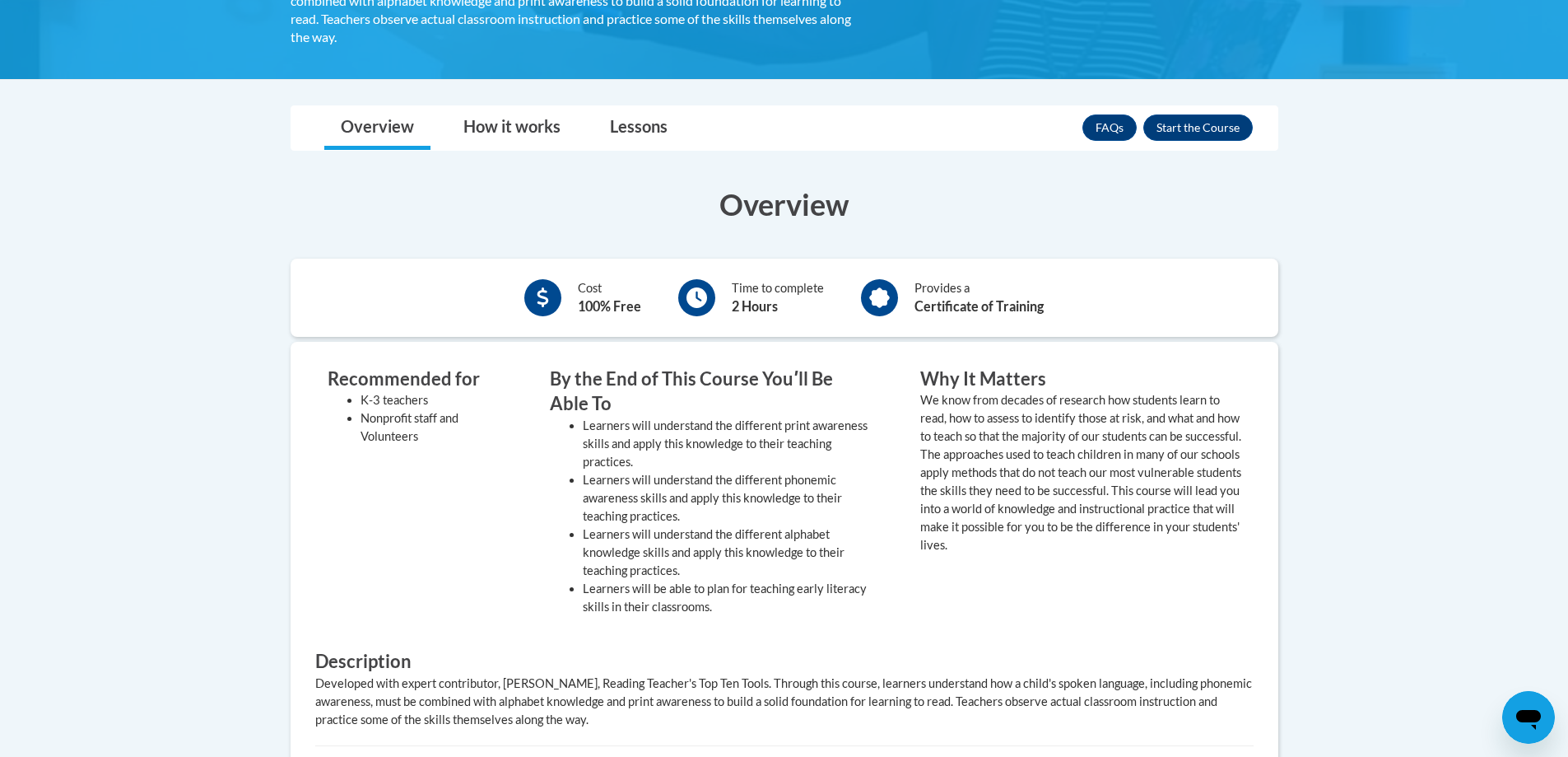
scroll to position [329, 0]
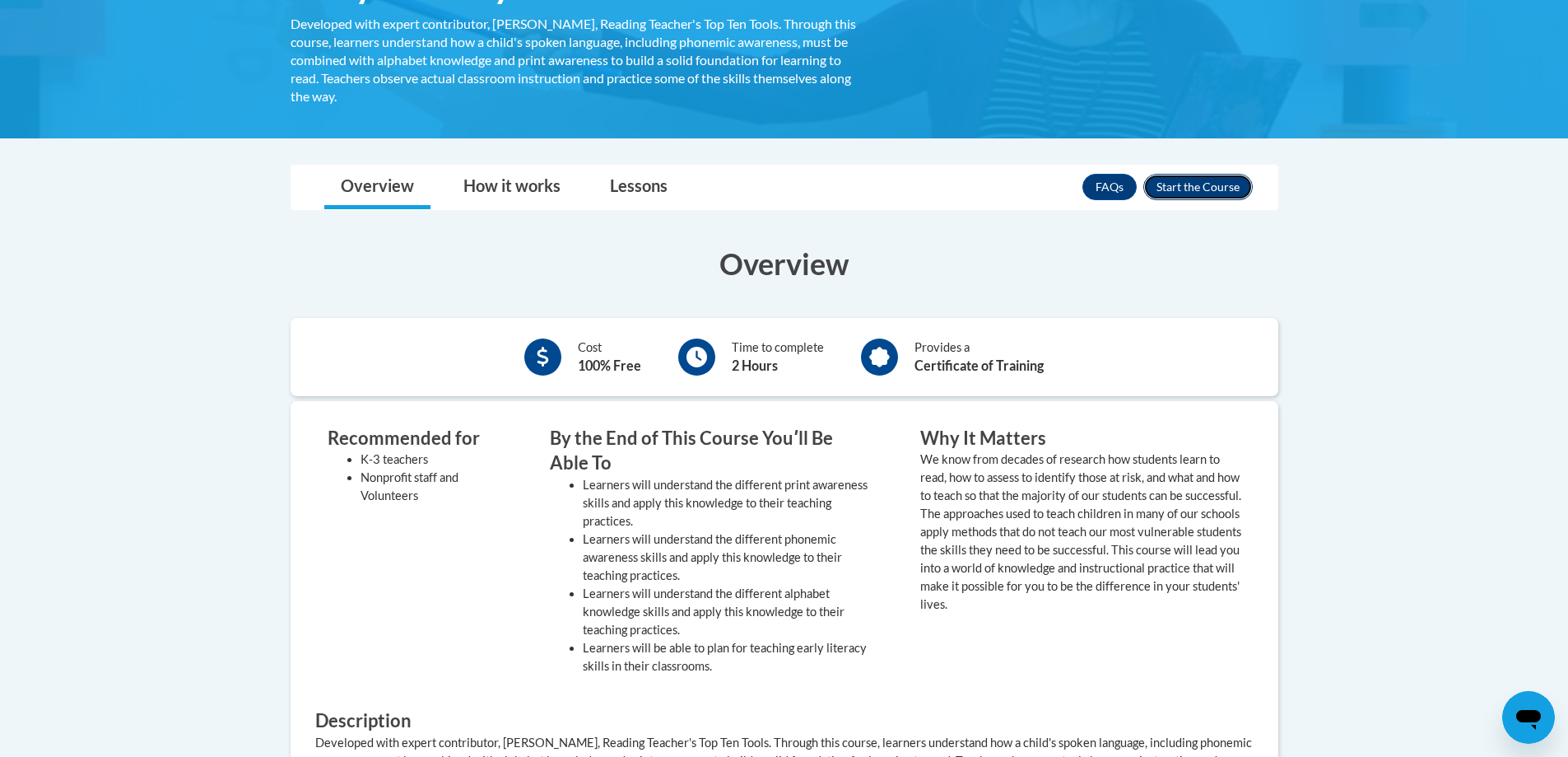
click at [1209, 189] on button "Enroll" at bounding box center [1199, 186] width 110 height 26
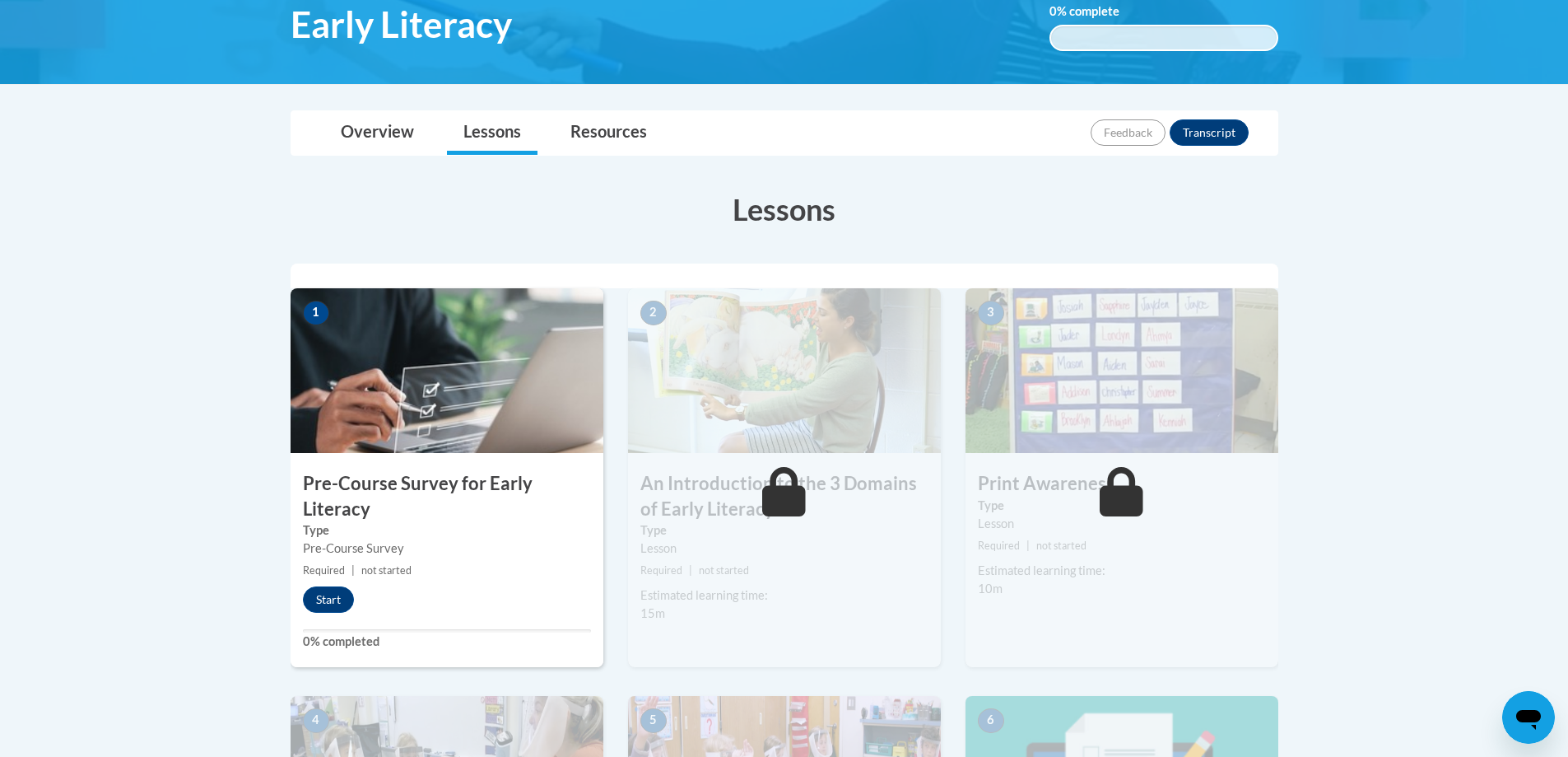
scroll to position [329, 0]
